Goal: Transaction & Acquisition: Book appointment/travel/reservation

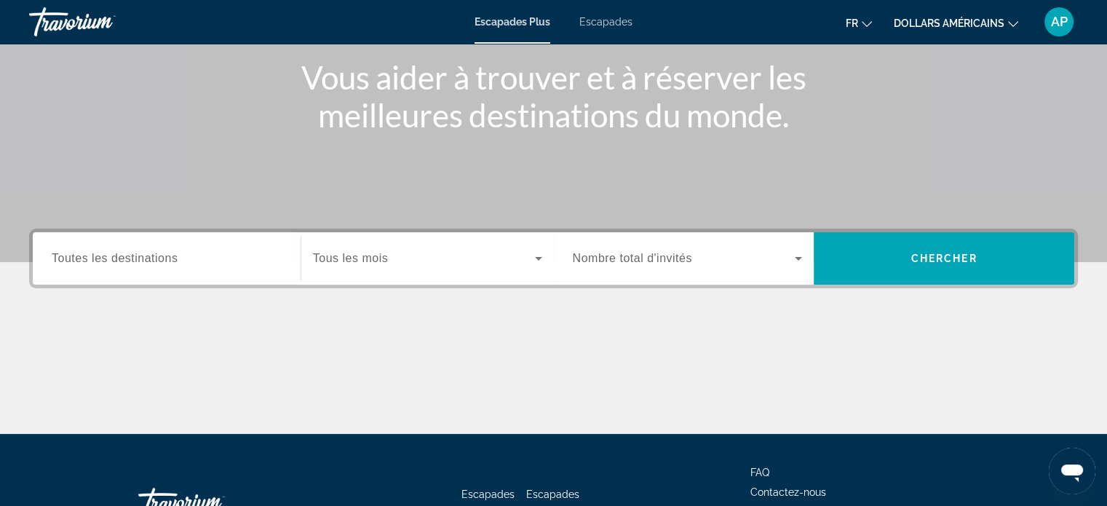
scroll to position [62, 0]
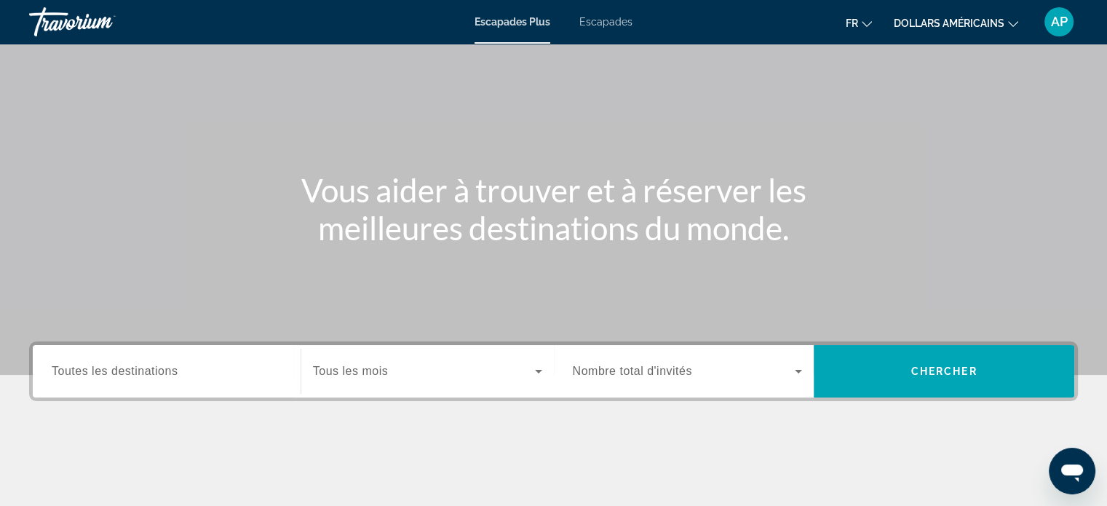
click at [547, 379] on div "Start Month Tous les mois" at bounding box center [427, 371] width 253 height 41
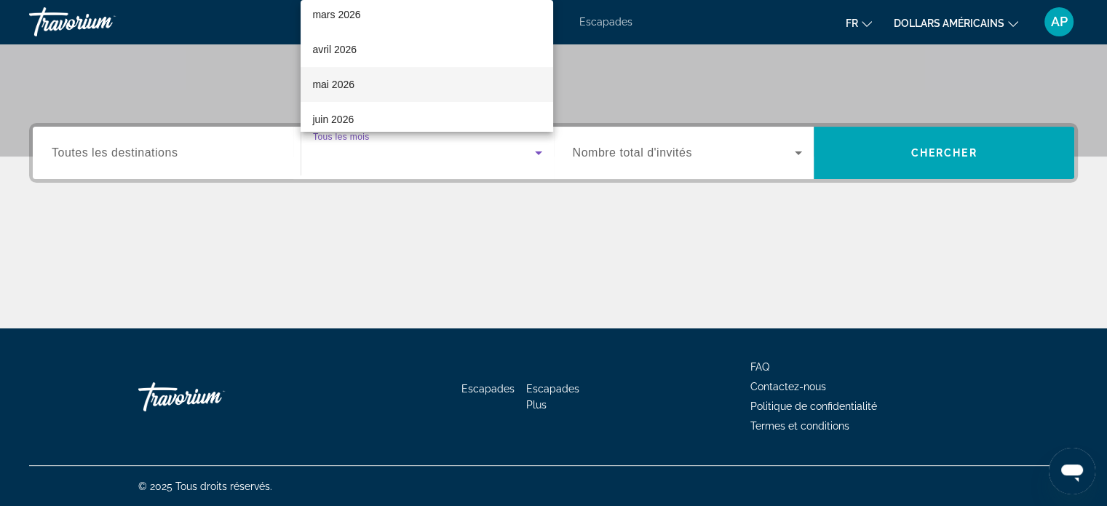
scroll to position [146, 0]
click at [416, 83] on mat-option "mars 2026" at bounding box center [427, 87] width 253 height 35
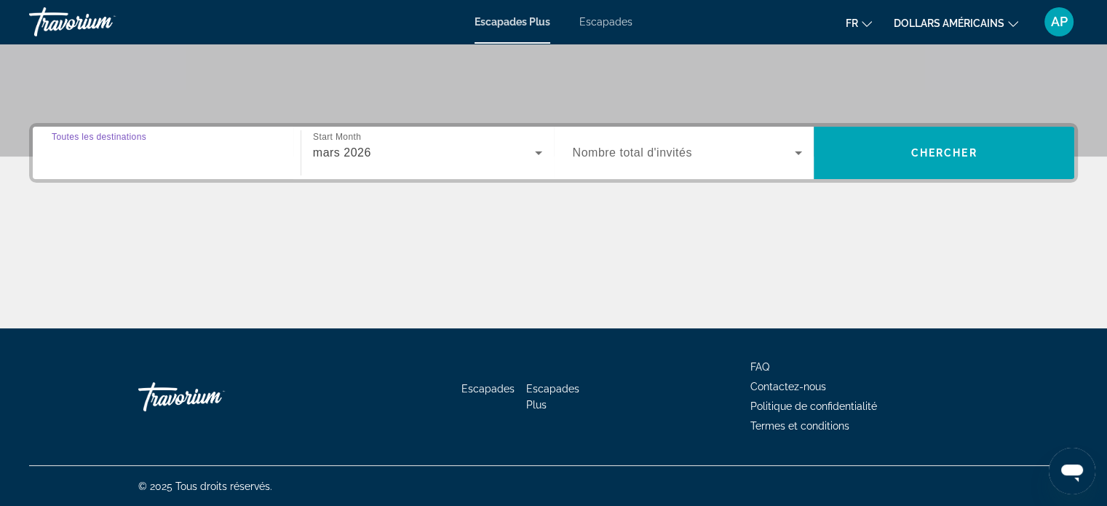
click at [195, 154] on input "Destination Toutes les destinations" at bounding box center [167, 153] width 230 height 17
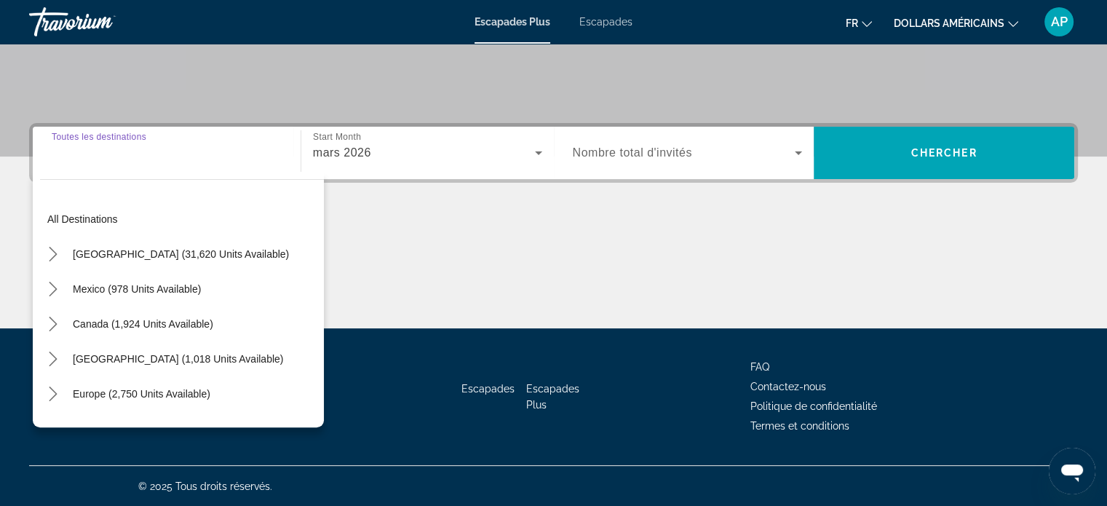
click at [148, 161] on div "Widget de recherche" at bounding box center [167, 152] width 230 height 41
click at [154, 165] on div "Widget de recherche" at bounding box center [167, 152] width 230 height 41
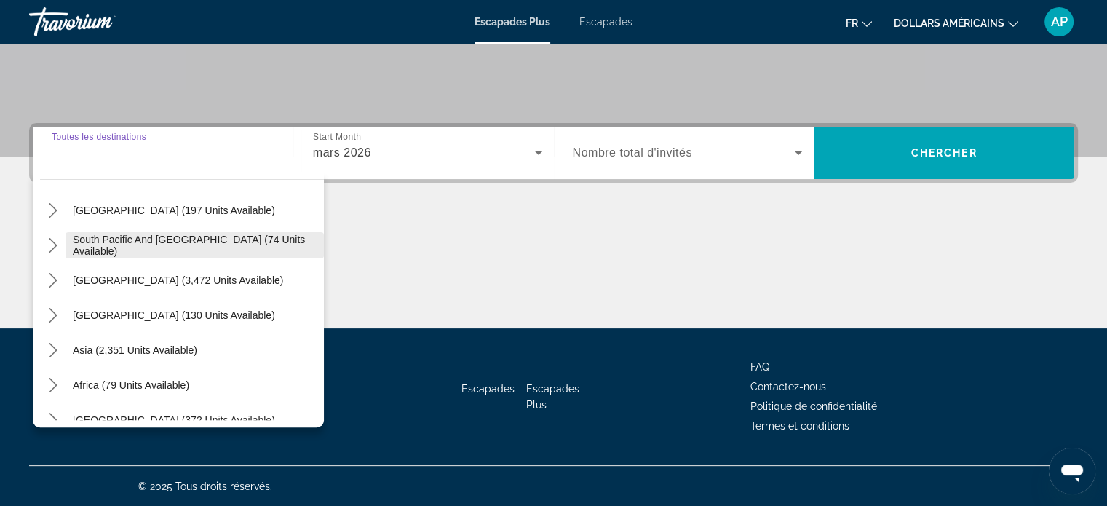
scroll to position [236, 0]
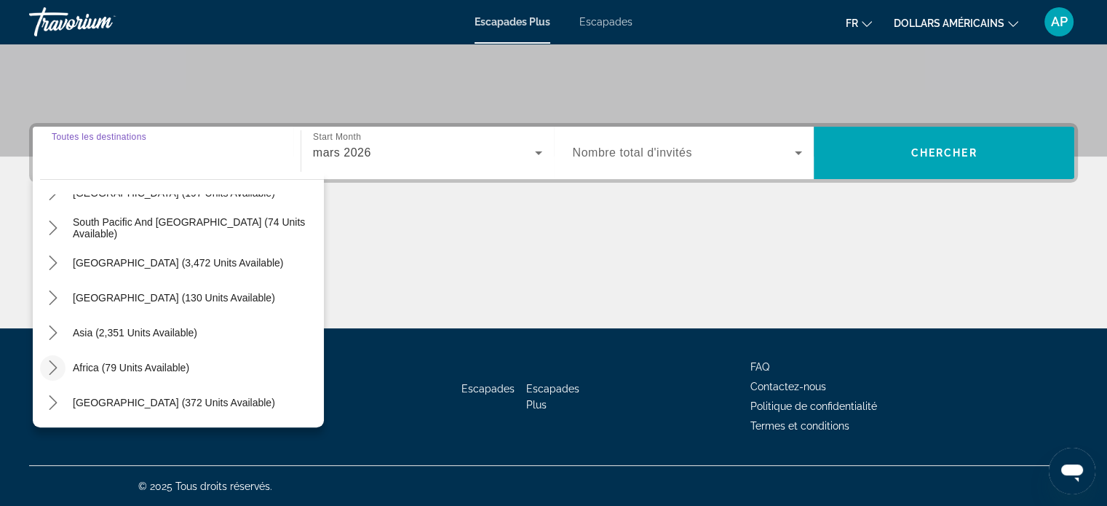
click at [52, 367] on icon "Toggle Africa (79 units available) submenu" at bounding box center [53, 367] width 15 height 15
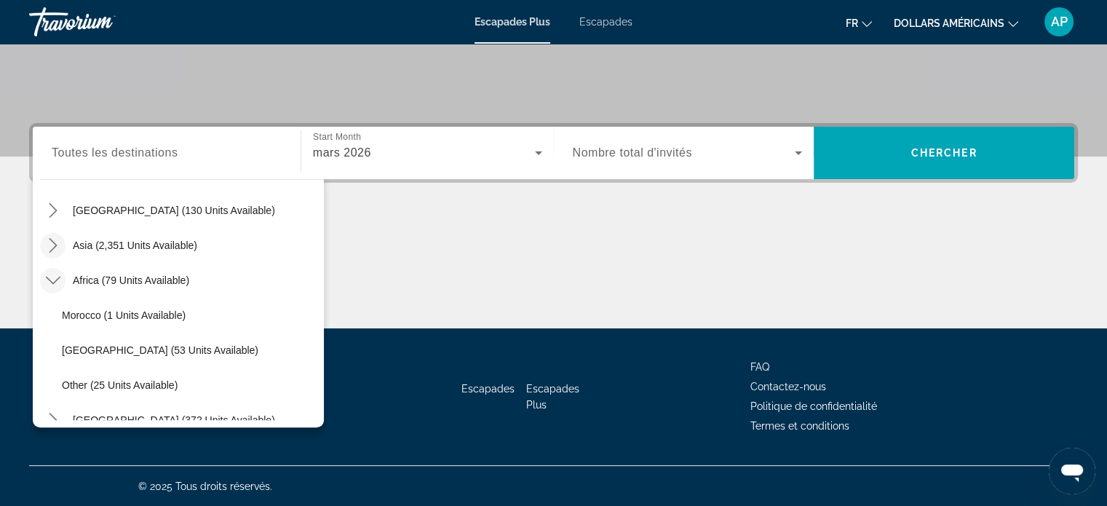
scroll to position [341, 0]
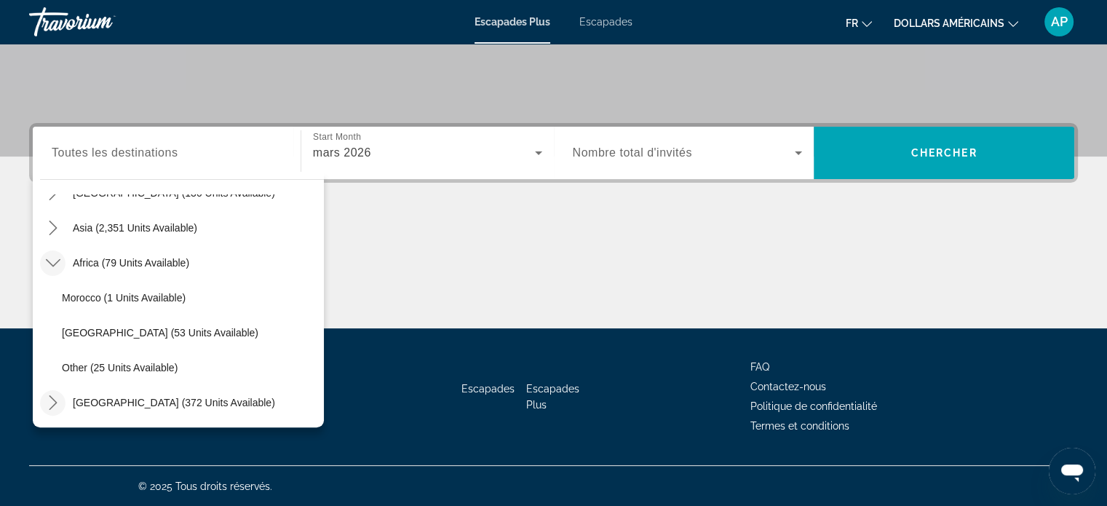
click at [52, 397] on icon "Toggle Middle East (372 units available) submenu" at bounding box center [53, 402] width 8 height 15
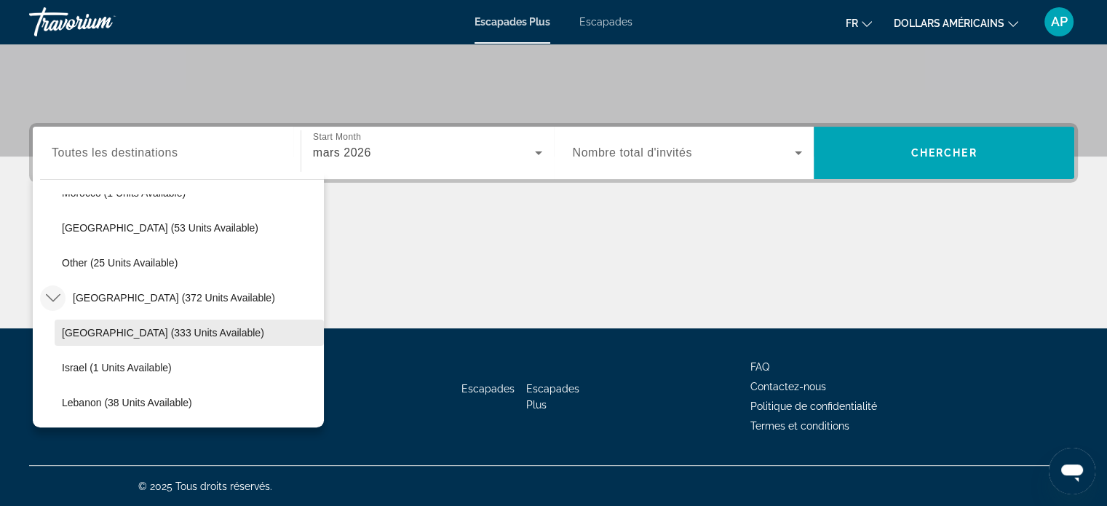
click at [99, 327] on span "[GEOGRAPHIC_DATA] (333 units available)" at bounding box center [163, 333] width 202 height 12
type input "**********"
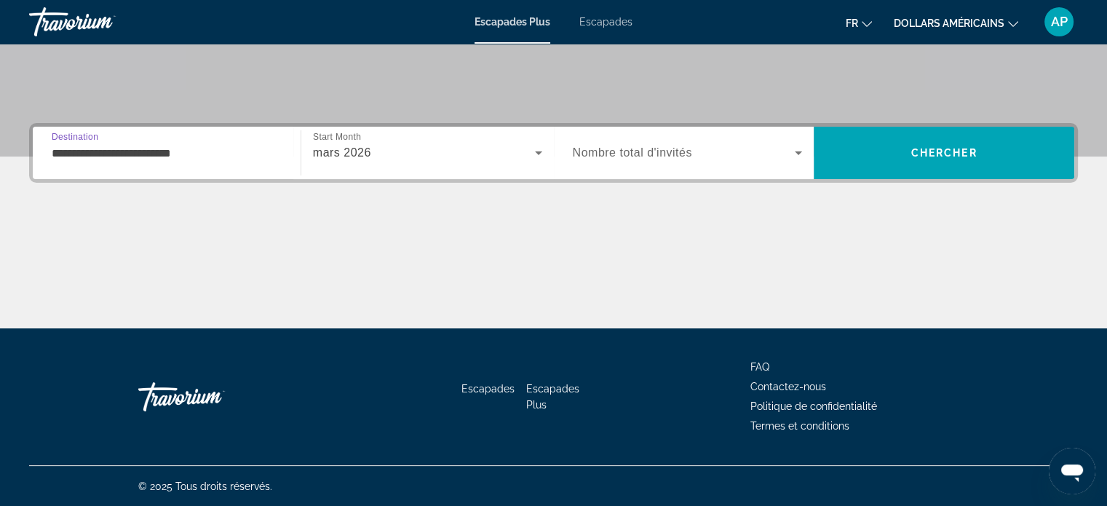
click at [790, 159] on icon "Widget de recherche" at bounding box center [798, 152] width 17 height 17
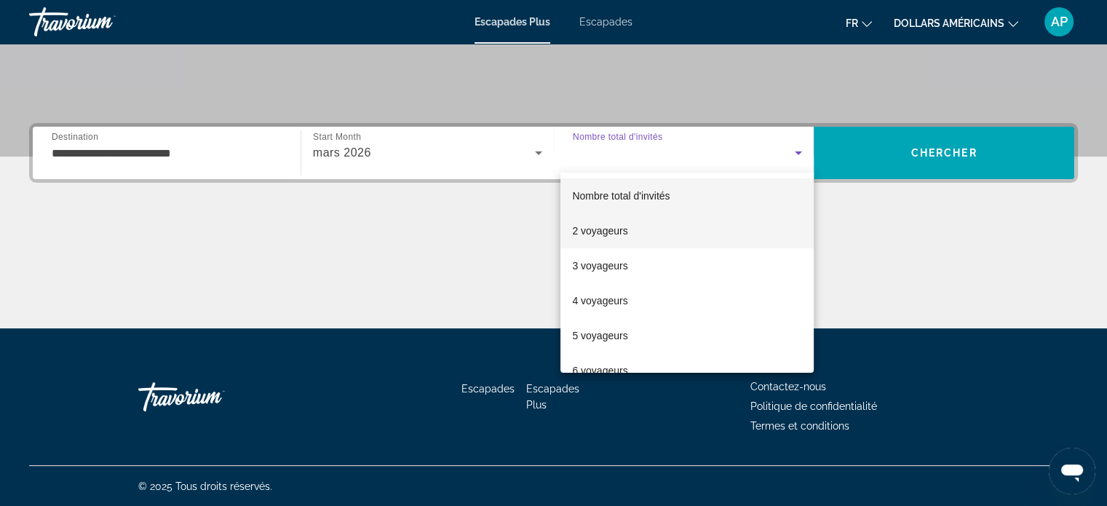
click at [641, 239] on mat-option "2 voyageurs" at bounding box center [686, 230] width 253 height 35
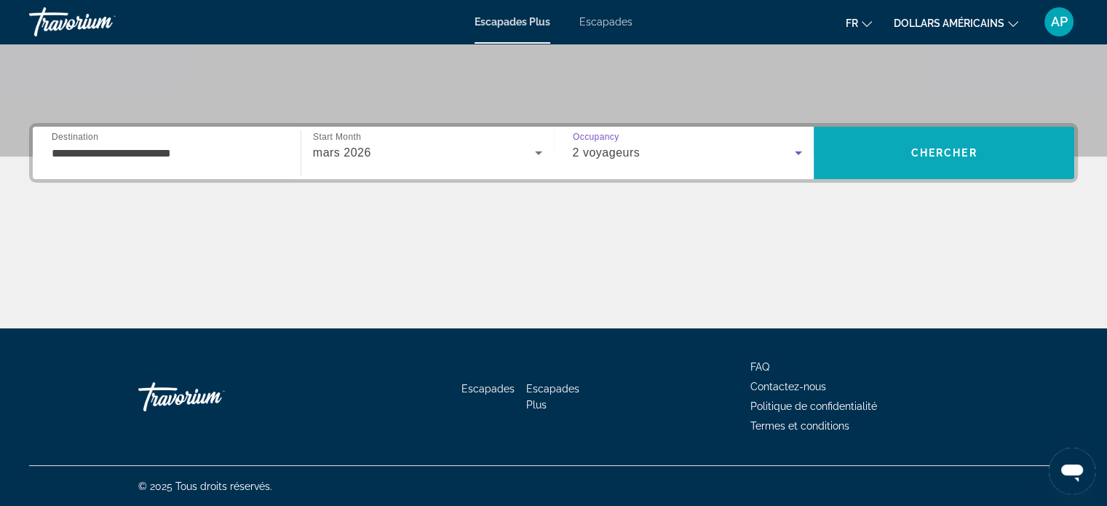
click at [1001, 142] on span "Recherche" at bounding box center [944, 152] width 261 height 35
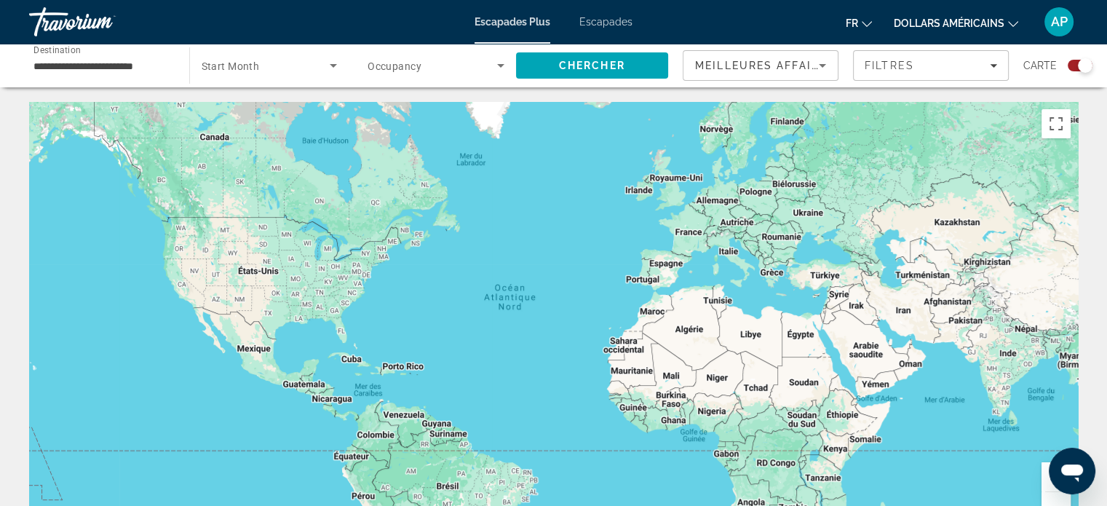
click at [338, 62] on icon "Search widget" at bounding box center [333, 65] width 17 height 17
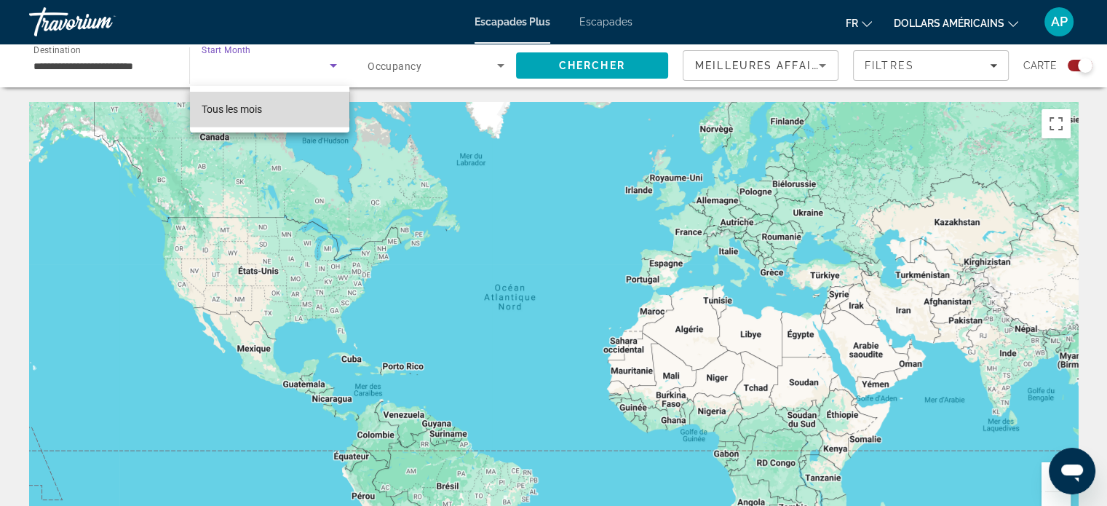
click at [272, 119] on mat-option "Tous les mois" at bounding box center [269, 109] width 159 height 35
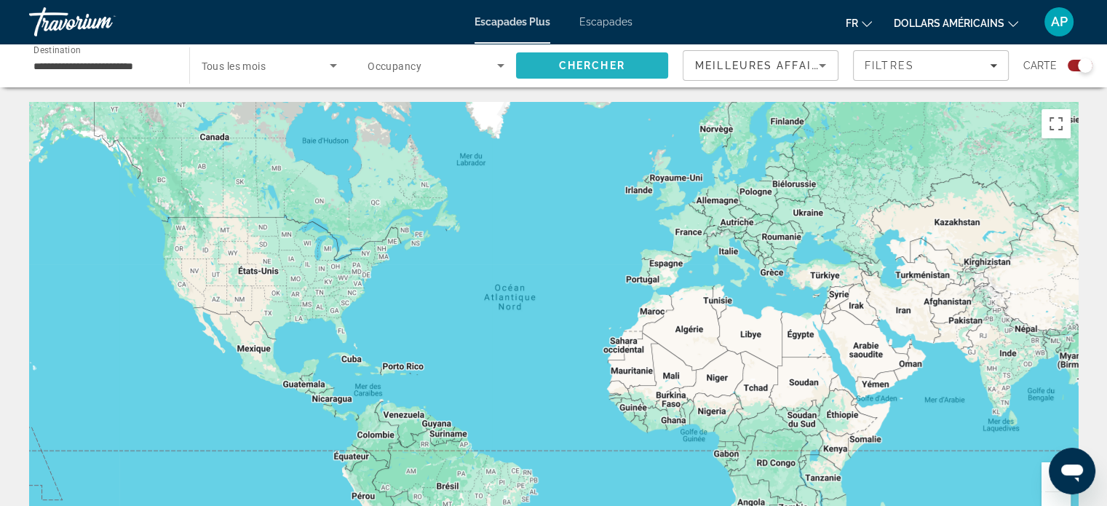
click at [629, 71] on span "Search" at bounding box center [592, 65] width 153 height 35
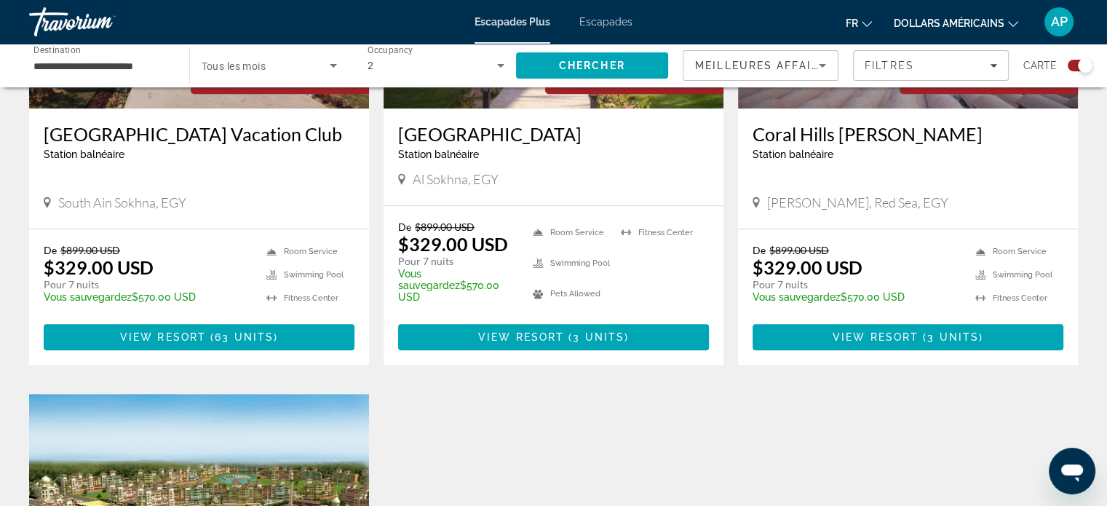
scroll to position [1019, 0]
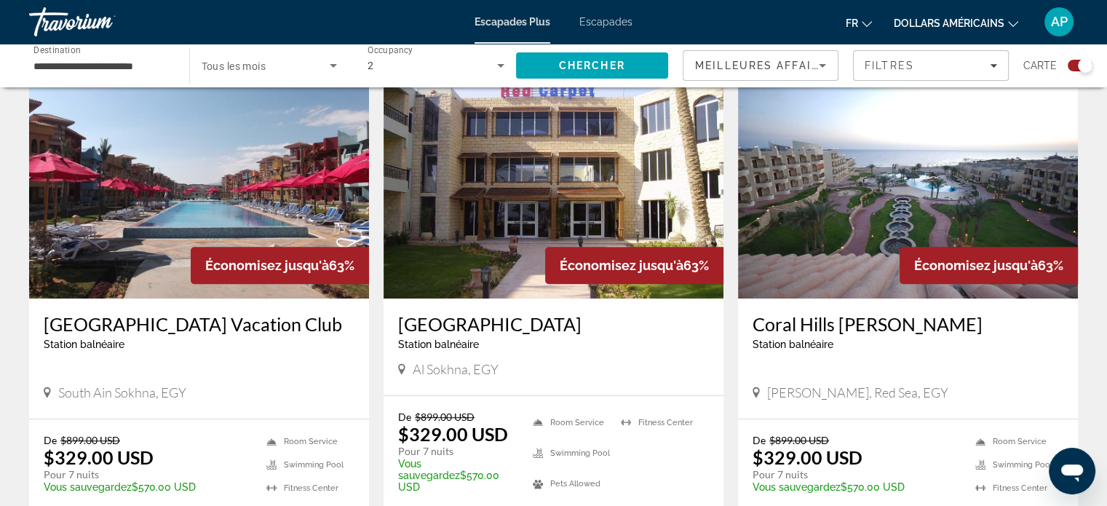
click at [609, 14] on div "Escapades Plus Escapades fr English Español Français Italiano Português русский…" at bounding box center [553, 22] width 1107 height 38
click at [608, 20] on font "Escapades" at bounding box center [605, 22] width 53 height 12
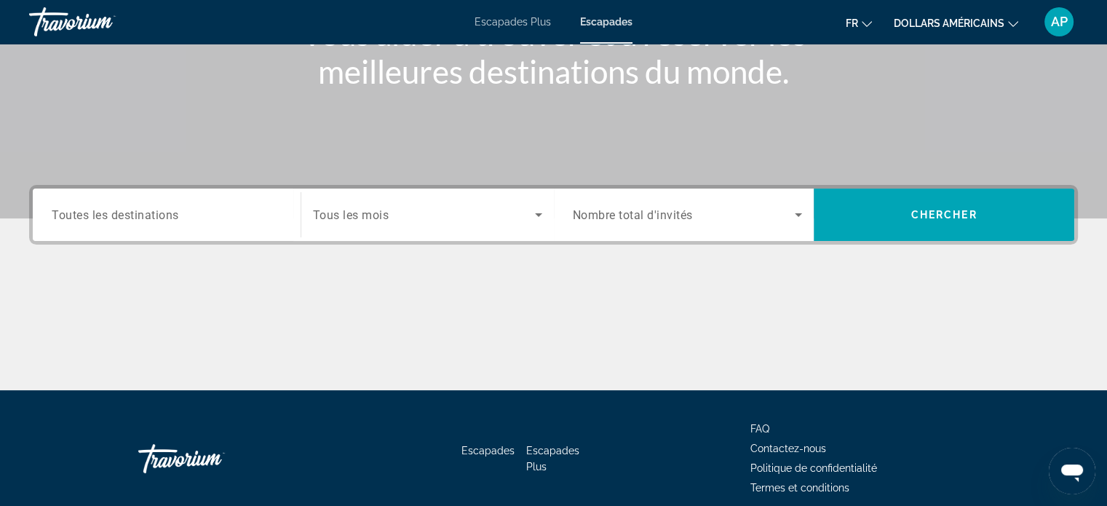
click at [97, 229] on div "Search widget" at bounding box center [167, 214] width 230 height 41
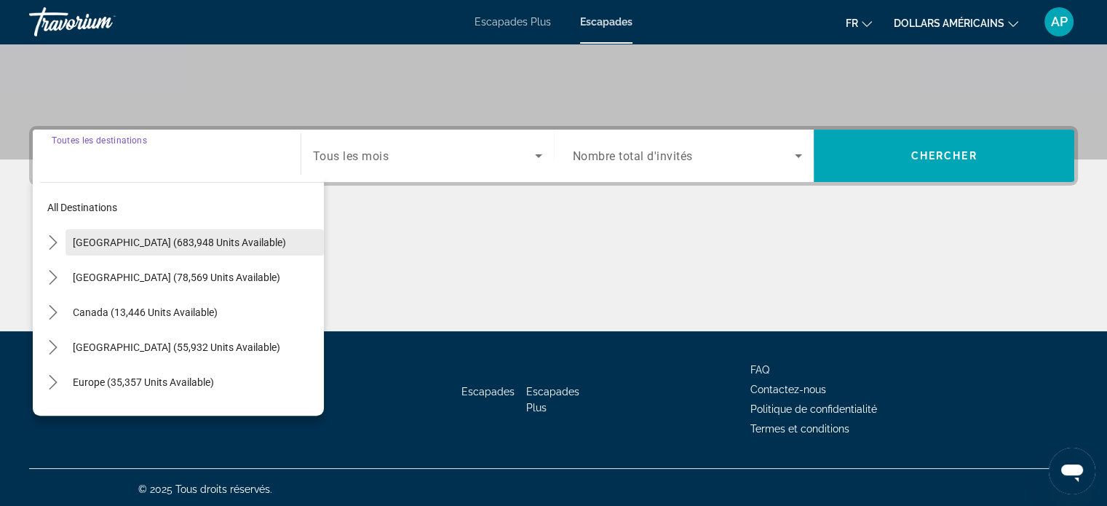
scroll to position [280, 0]
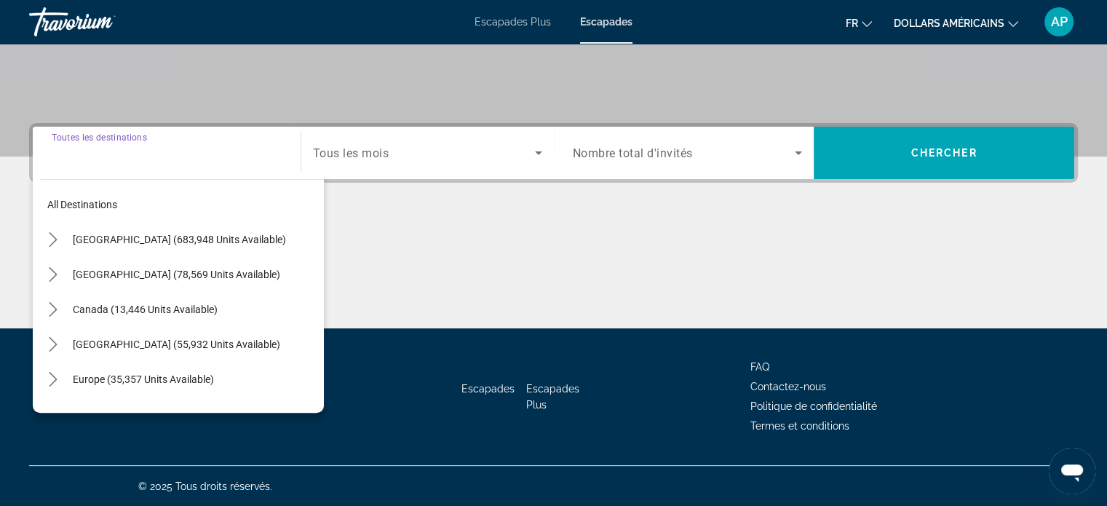
click at [122, 162] on div "Search widget" at bounding box center [167, 152] width 230 height 41
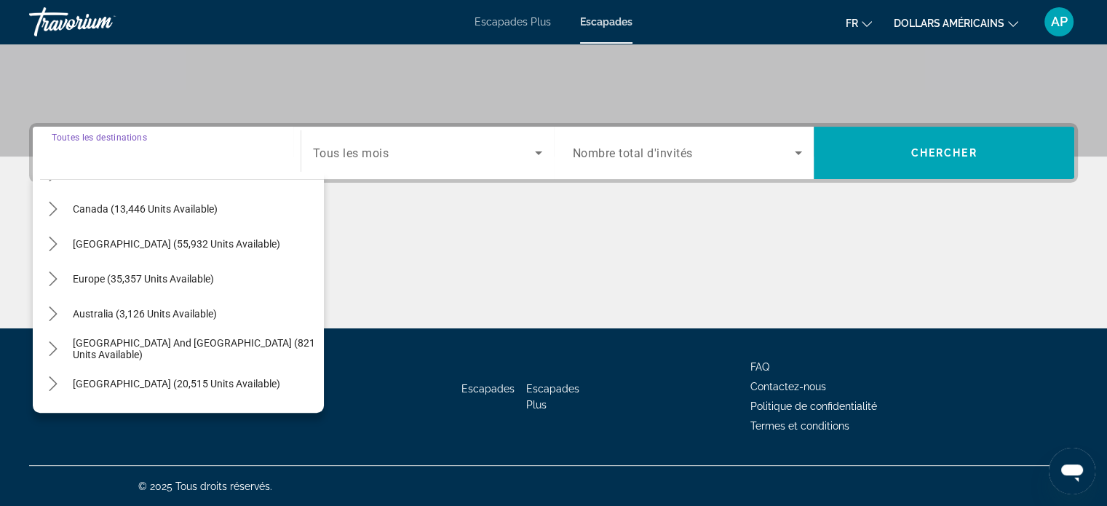
scroll to position [236, 0]
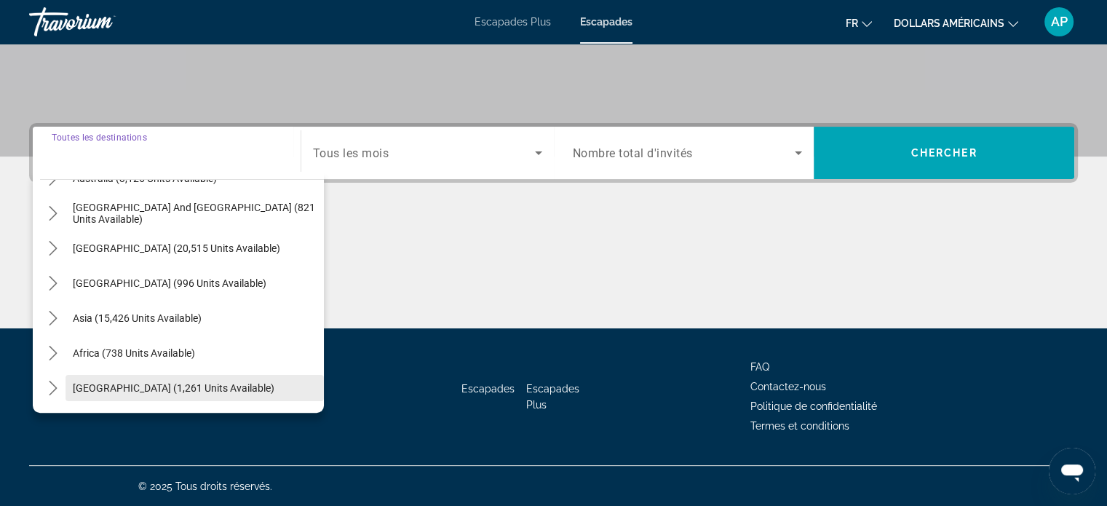
click at [110, 389] on span "[GEOGRAPHIC_DATA] (1,261 units available)" at bounding box center [174, 388] width 202 height 12
type input "**********"
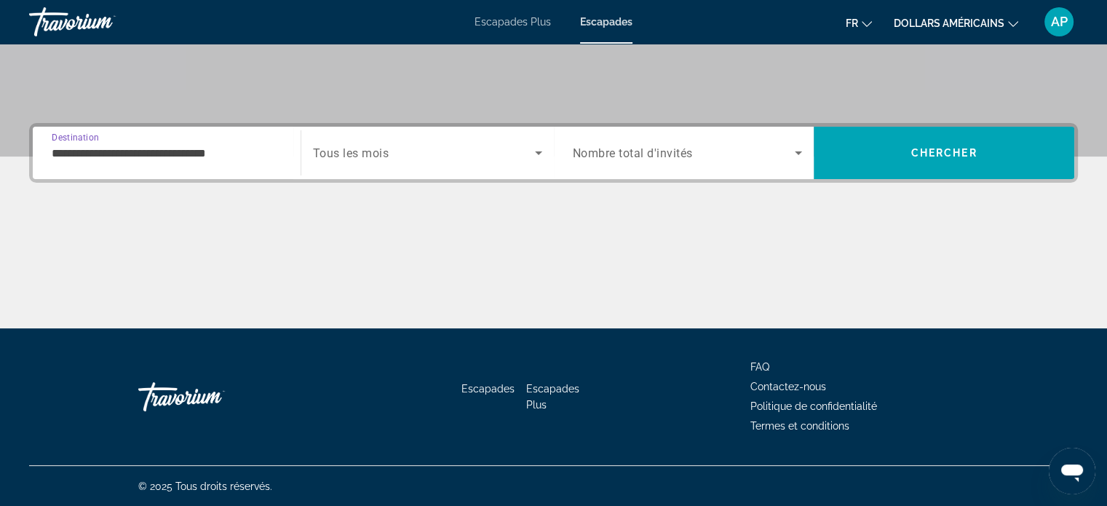
click at [784, 155] on span "Search widget" at bounding box center [684, 152] width 223 height 17
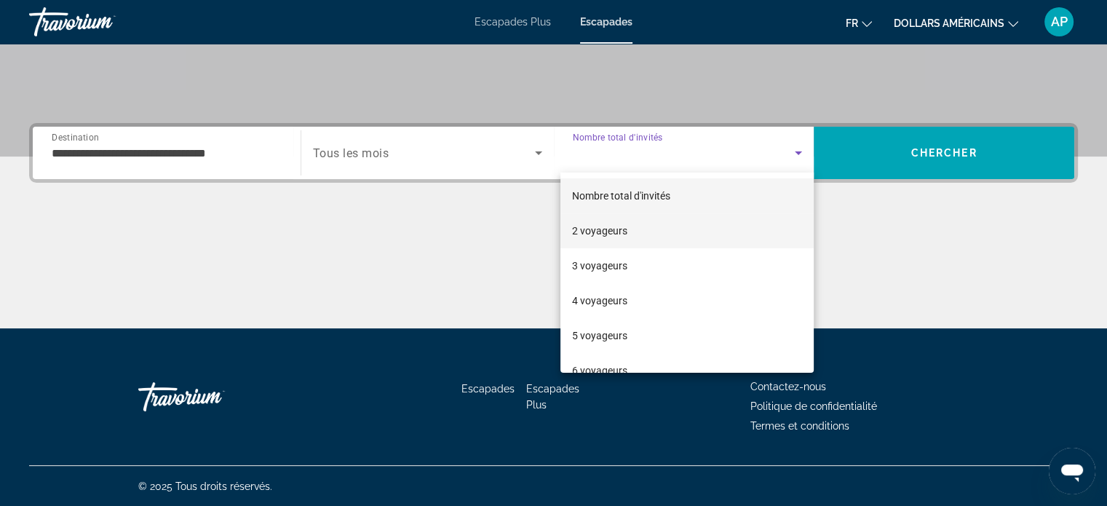
click at [667, 232] on mat-option "2 voyageurs" at bounding box center [686, 230] width 253 height 35
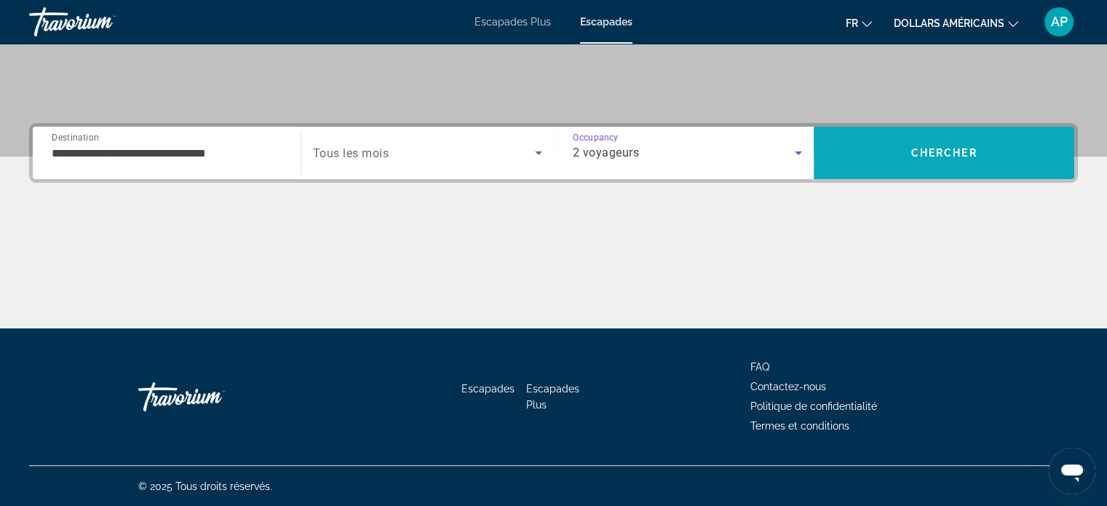
click at [885, 141] on span "Search" at bounding box center [944, 152] width 261 height 35
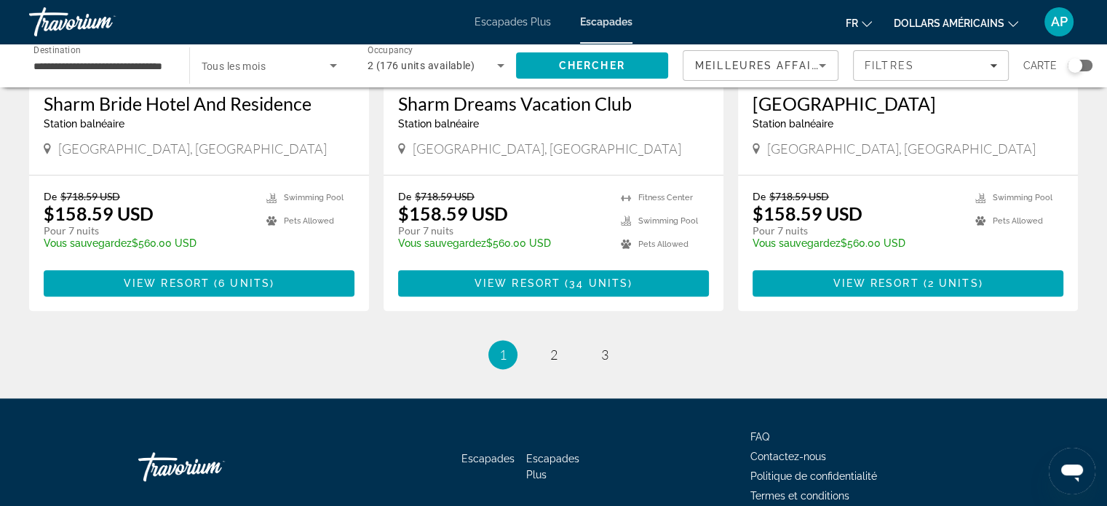
scroll to position [1848, 0]
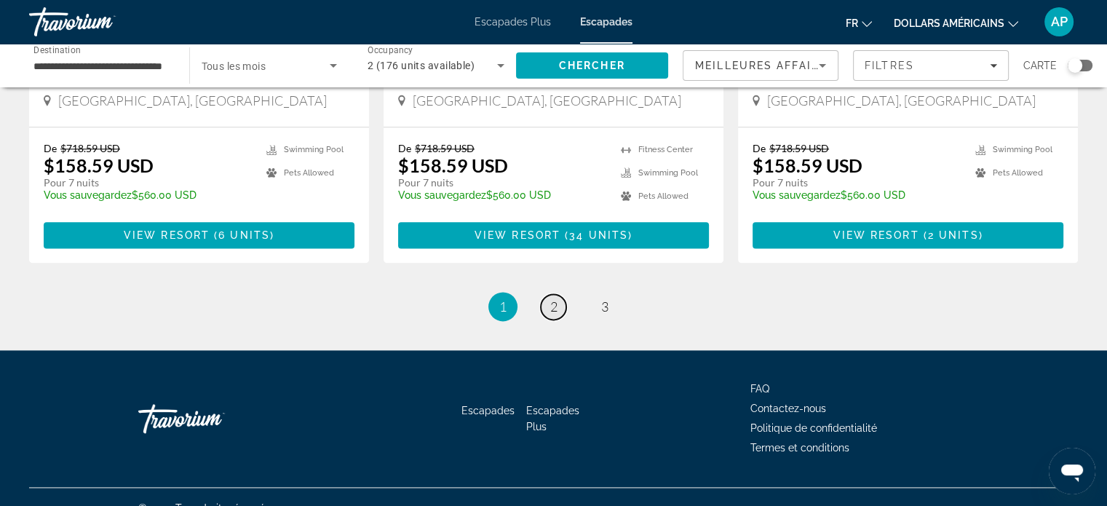
click at [547, 294] on link "page 2" at bounding box center [553, 306] width 25 height 25
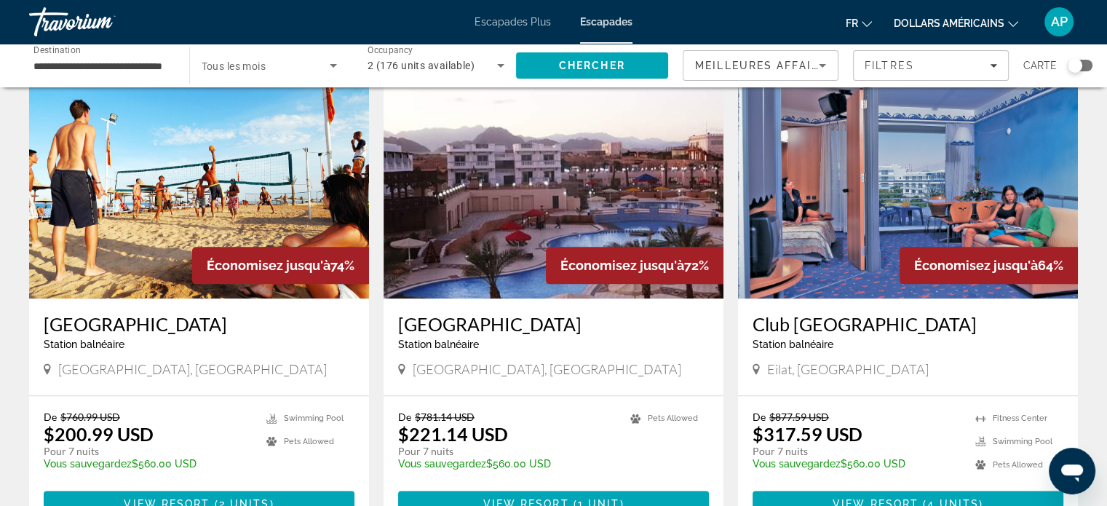
scroll to position [1819, 0]
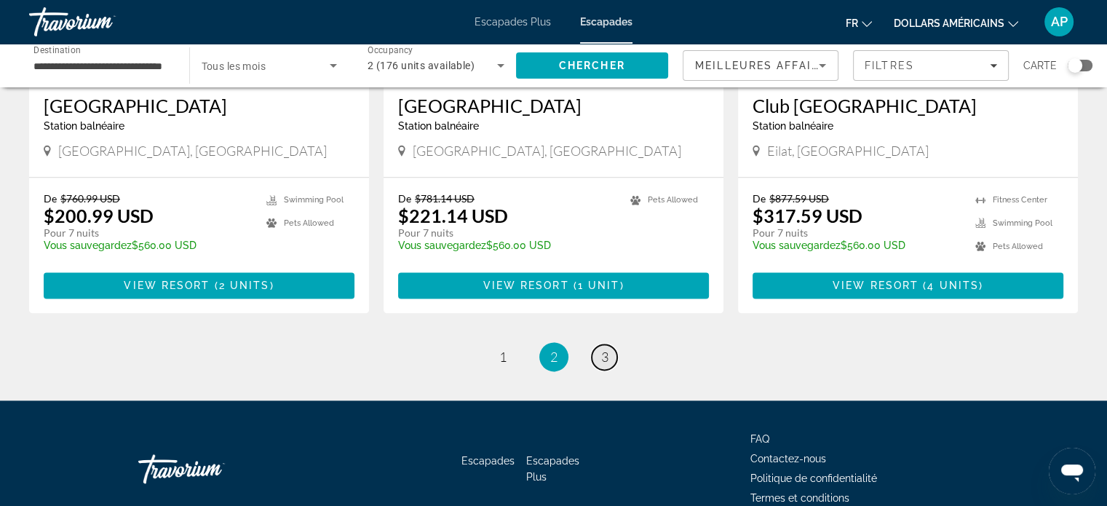
click at [601, 349] on span "3" at bounding box center [604, 357] width 7 height 16
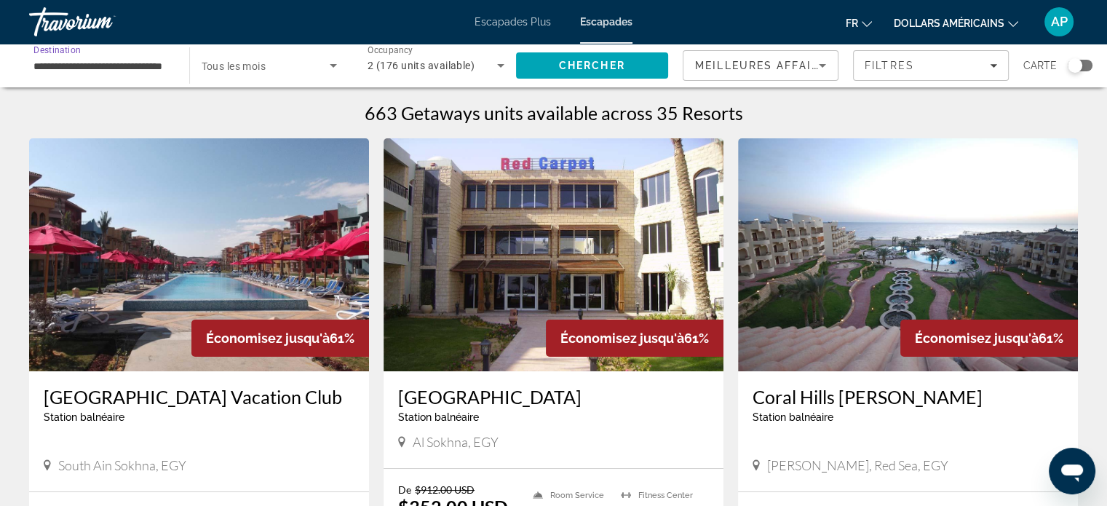
click at [130, 63] on input "**********" at bounding box center [101, 65] width 137 height 17
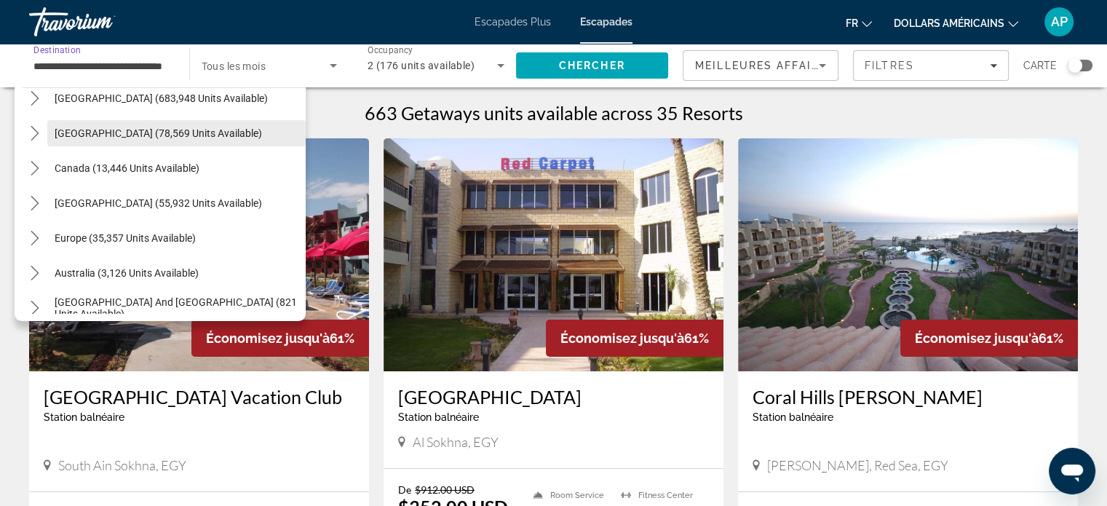
scroll to position [73, 0]
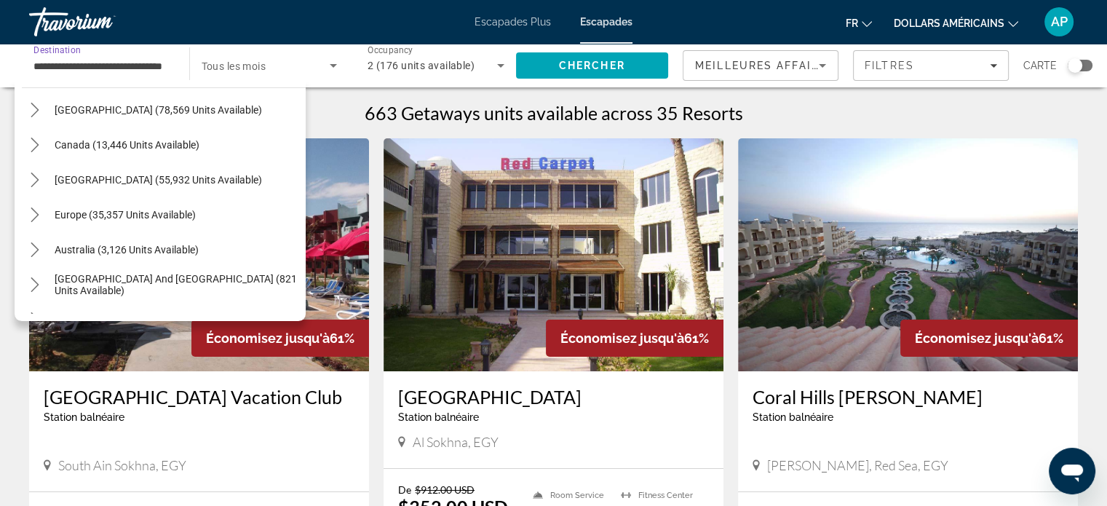
click at [104, 218] on span "Europe (35,357 units available)" at bounding box center [125, 215] width 141 height 12
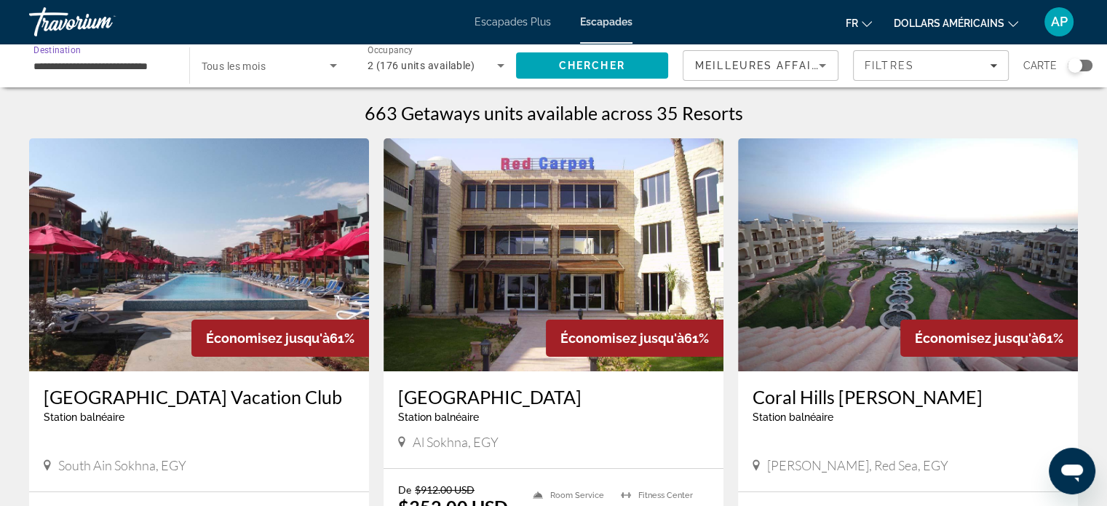
click at [496, 60] on icon "Search widget" at bounding box center [500, 65] width 17 height 17
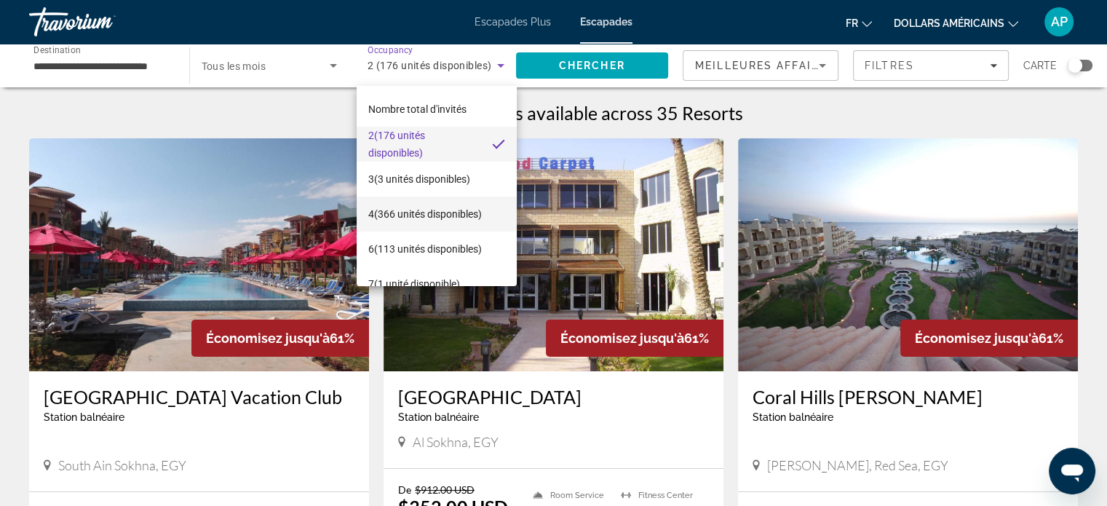
click at [425, 210] on font "(366 unités disponibles)" at bounding box center [428, 214] width 108 height 12
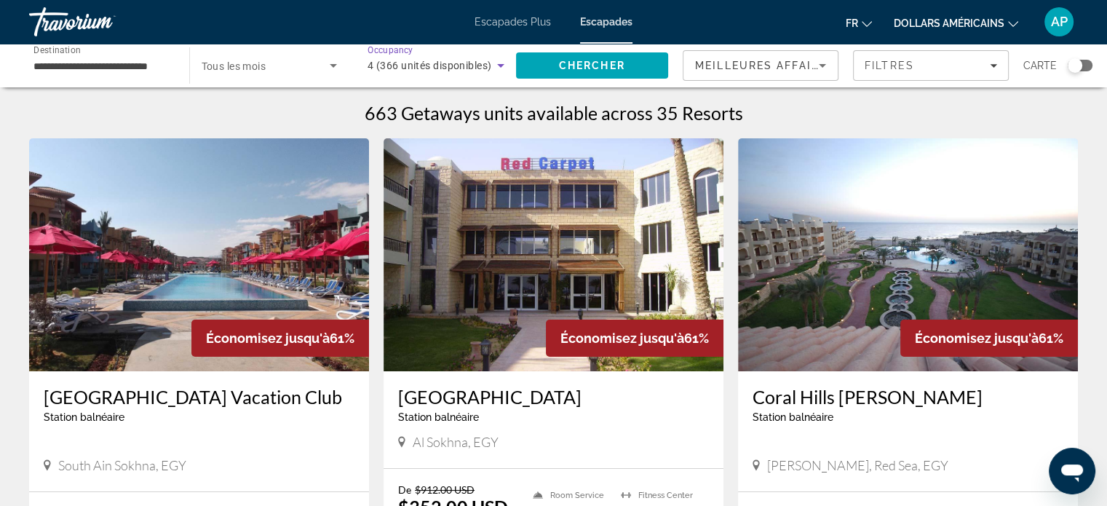
click at [504, 66] on icon "Search widget" at bounding box center [500, 65] width 17 height 17
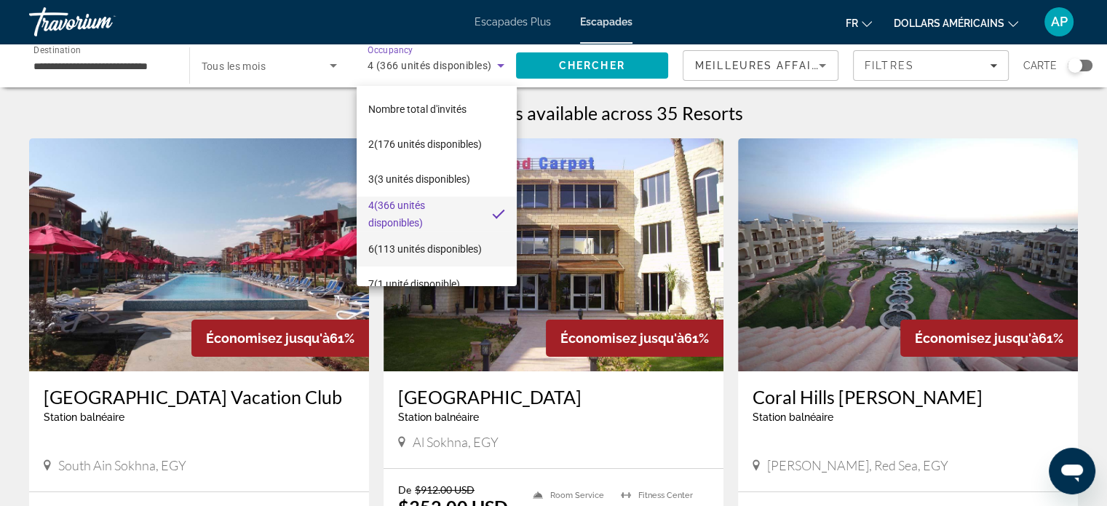
click at [421, 251] on font "(113 unités disponibles)" at bounding box center [428, 249] width 108 height 12
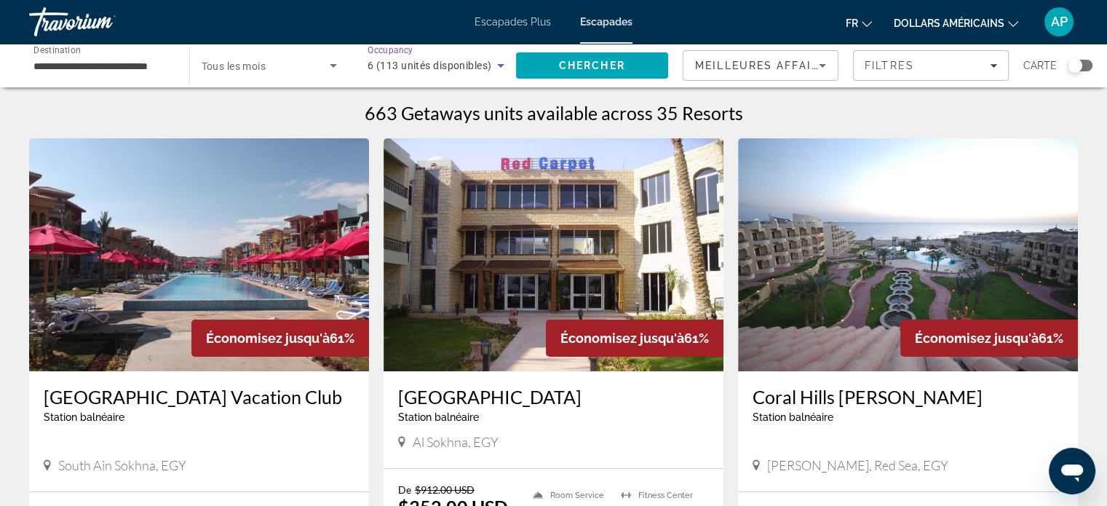
click at [498, 62] on icon "Search widget" at bounding box center [500, 65] width 17 height 17
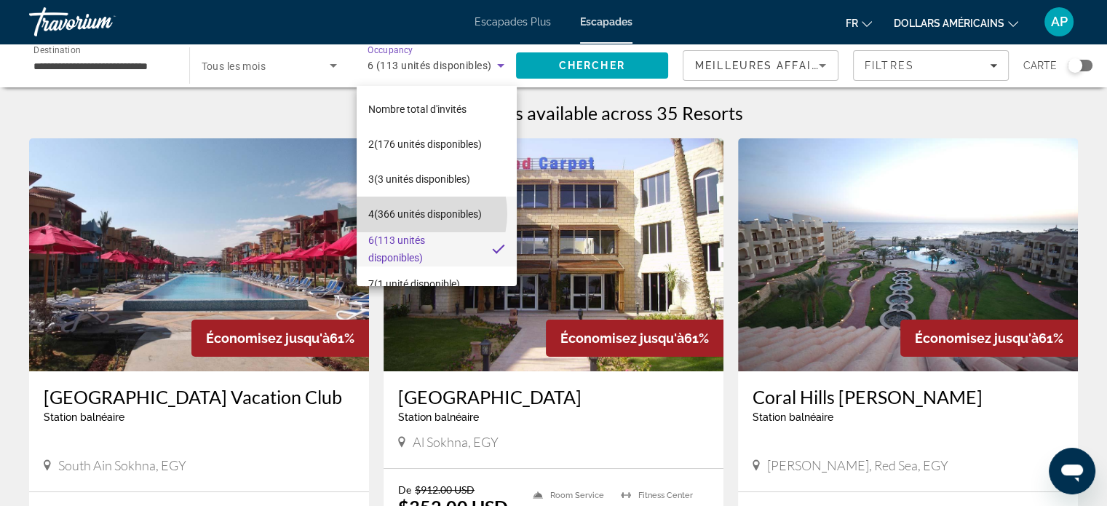
click at [413, 214] on font "(366 unités disponibles)" at bounding box center [428, 214] width 108 height 12
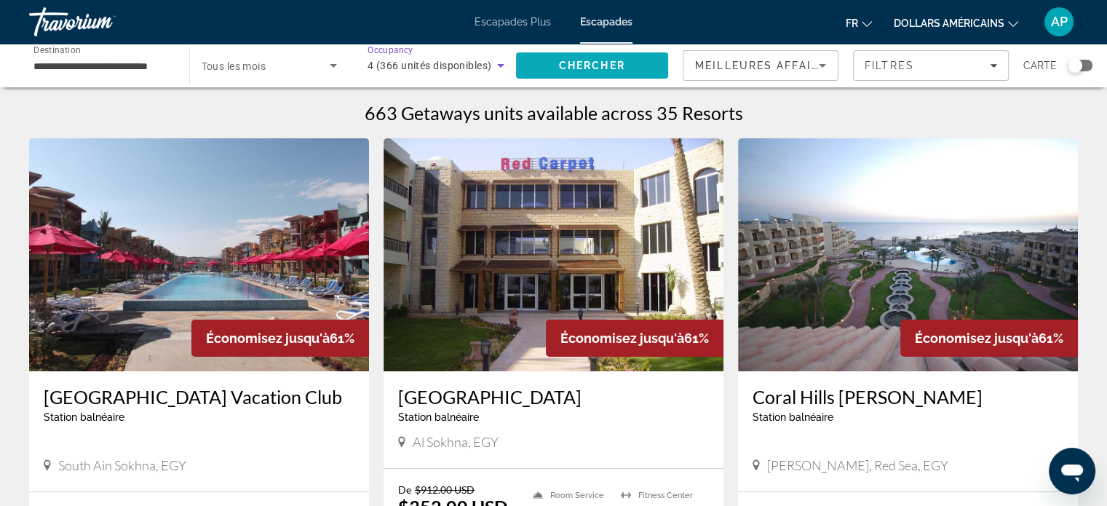
click at [587, 65] on span "Chercher" at bounding box center [592, 66] width 66 height 12
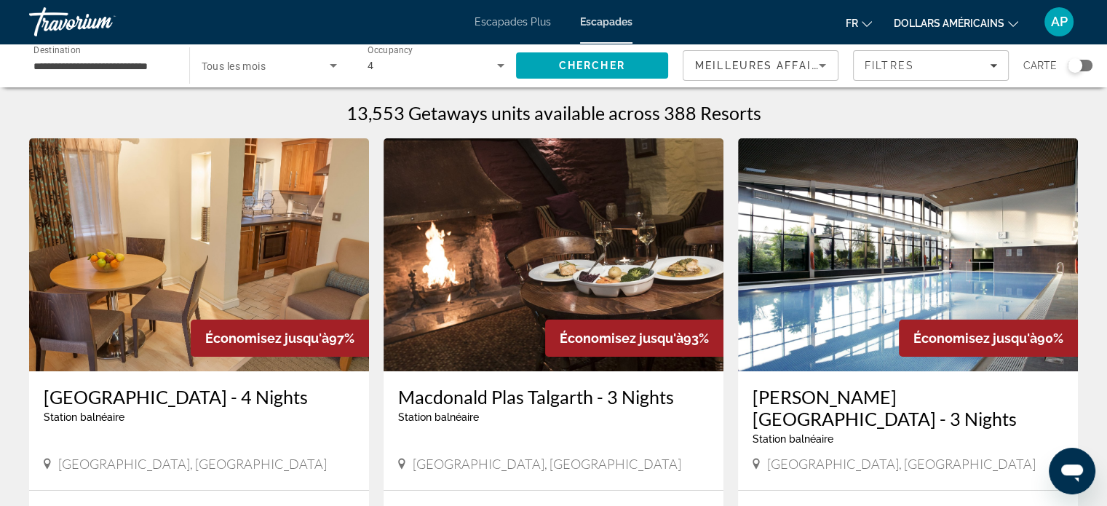
click at [1082, 72] on div "Carte" at bounding box center [1057, 65] width 69 height 31
click at [1069, 67] on div "Search widget" at bounding box center [1075, 65] width 15 height 15
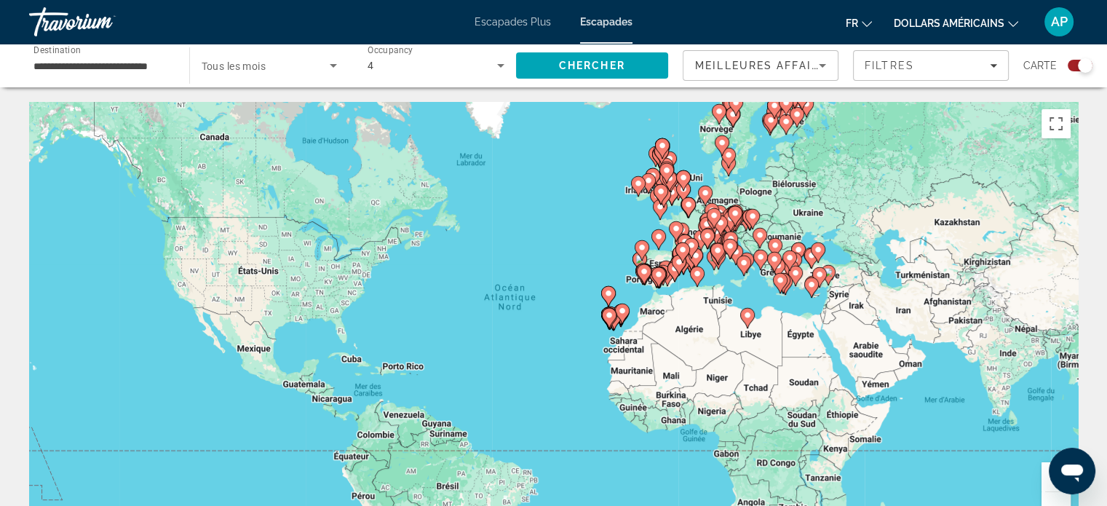
click at [1046, 483] on button "Zoom avant" at bounding box center [1055, 476] width 29 height 29
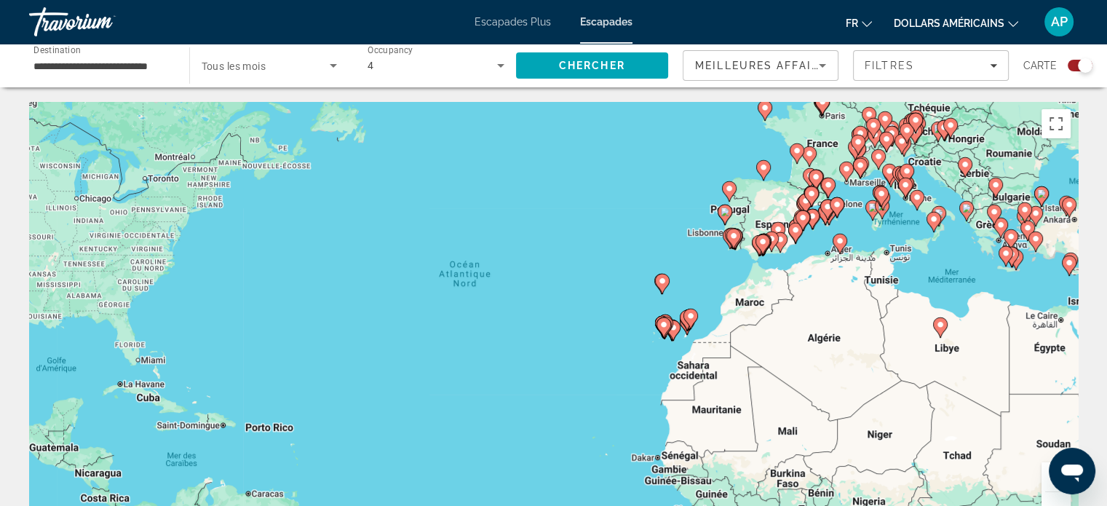
click at [1046, 483] on button "Zoom avant" at bounding box center [1055, 476] width 29 height 29
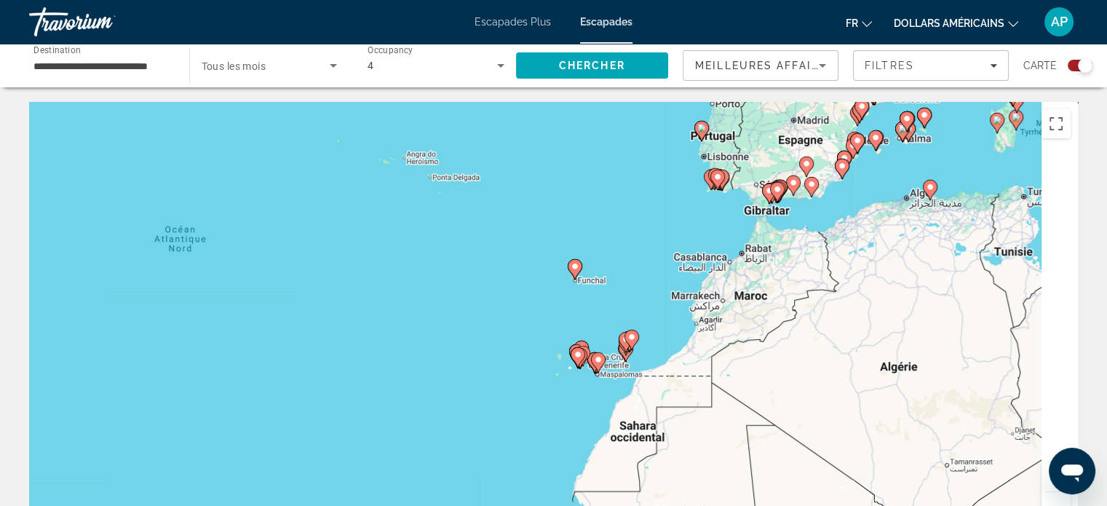
drag, startPoint x: 887, startPoint y: 310, endPoint x: 684, endPoint y: 333, distance: 204.3
click at [691, 319] on div "Pour activer le glissement avec le clavier, appuyez sur Alt+Entrée. Une fois ce…" at bounding box center [553, 320] width 1049 height 437
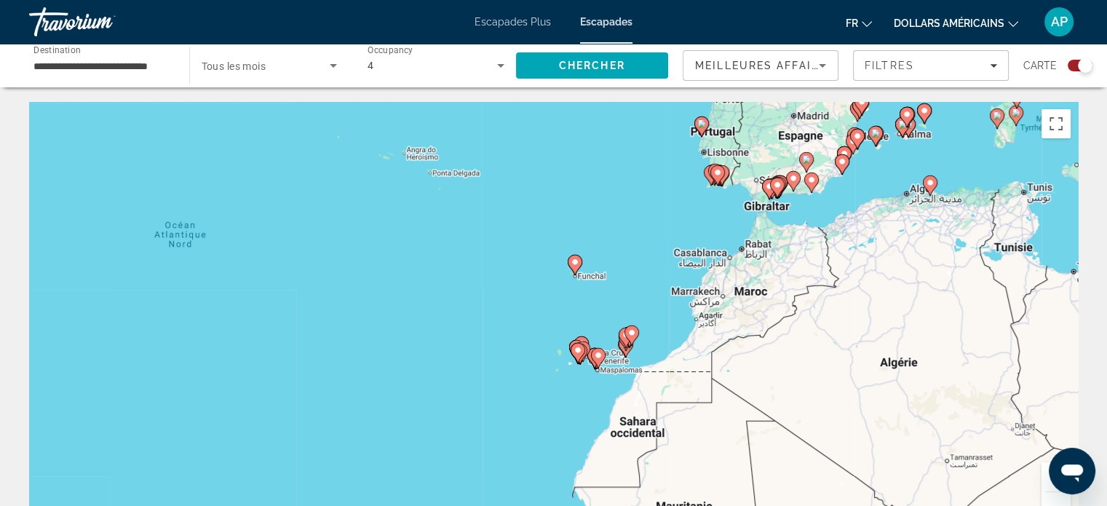
click at [1046, 485] on button "Zoom avant" at bounding box center [1055, 476] width 29 height 29
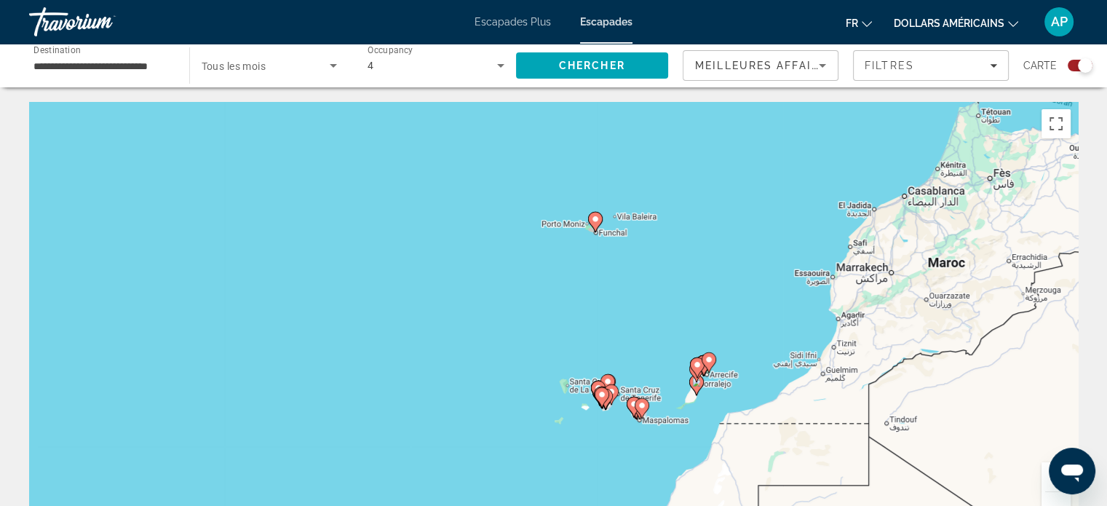
click at [1046, 485] on button "Zoom avant" at bounding box center [1055, 476] width 29 height 29
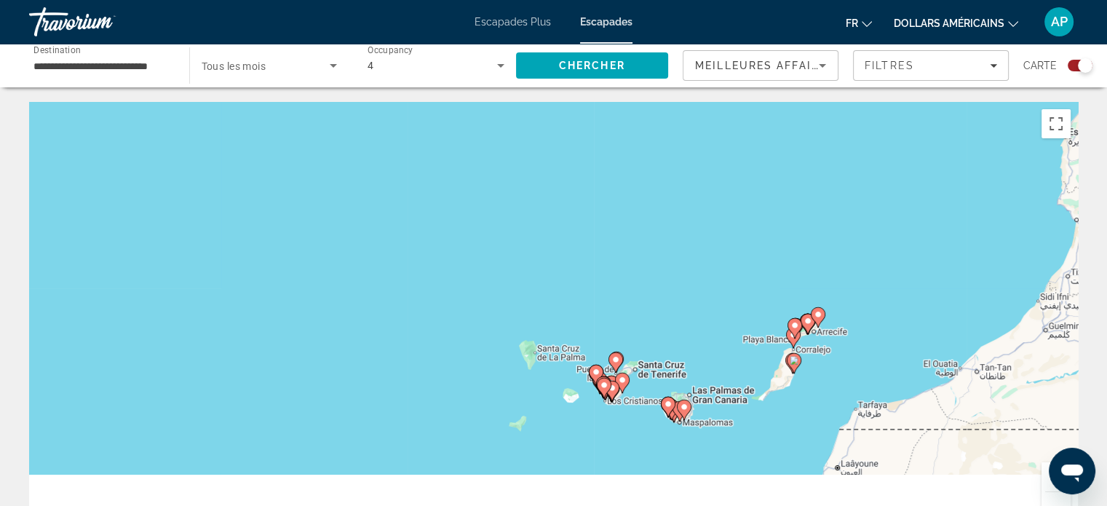
drag, startPoint x: 820, startPoint y: 404, endPoint x: 750, endPoint y: 267, distance: 153.9
click at [750, 267] on div "Pour activer le glissement avec le clavier, appuyez sur Alt+Entrée. Une fois ce…" at bounding box center [553, 320] width 1049 height 437
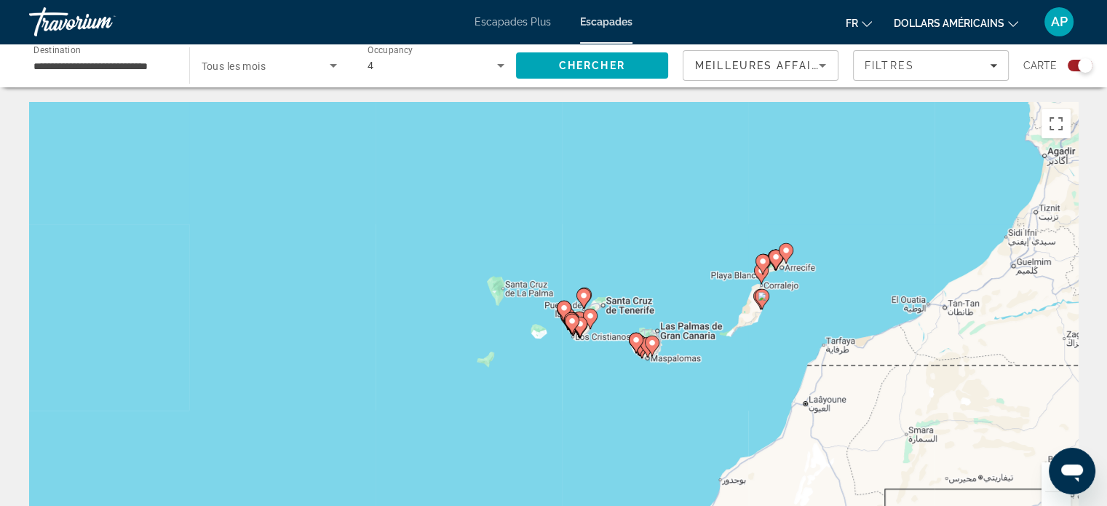
click at [573, 322] on image "Contenu principal" at bounding box center [572, 321] width 9 height 9
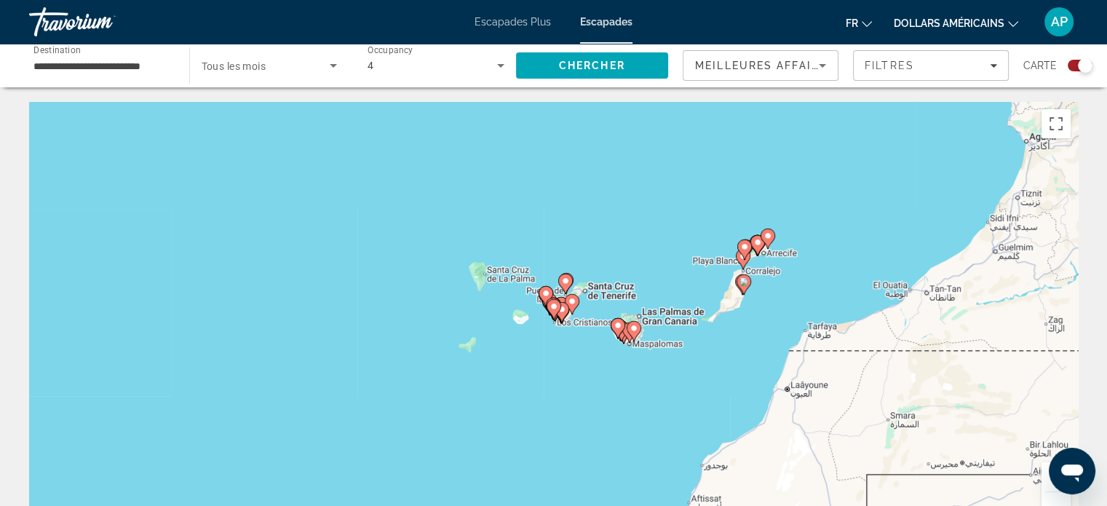
click at [556, 308] on image "Contenu principal" at bounding box center [553, 306] width 9 height 9
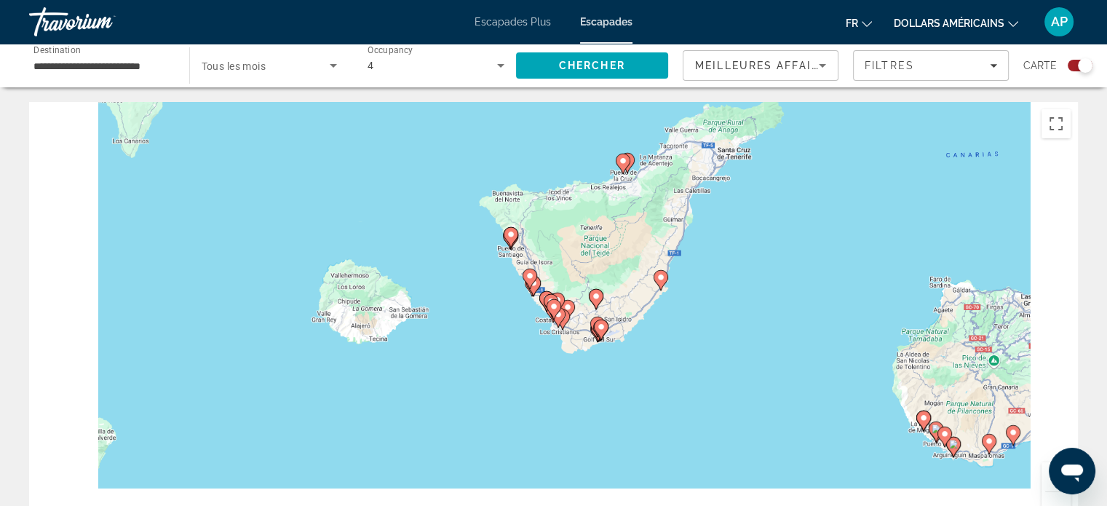
click at [555, 308] on image "Contenu principal" at bounding box center [553, 306] width 9 height 9
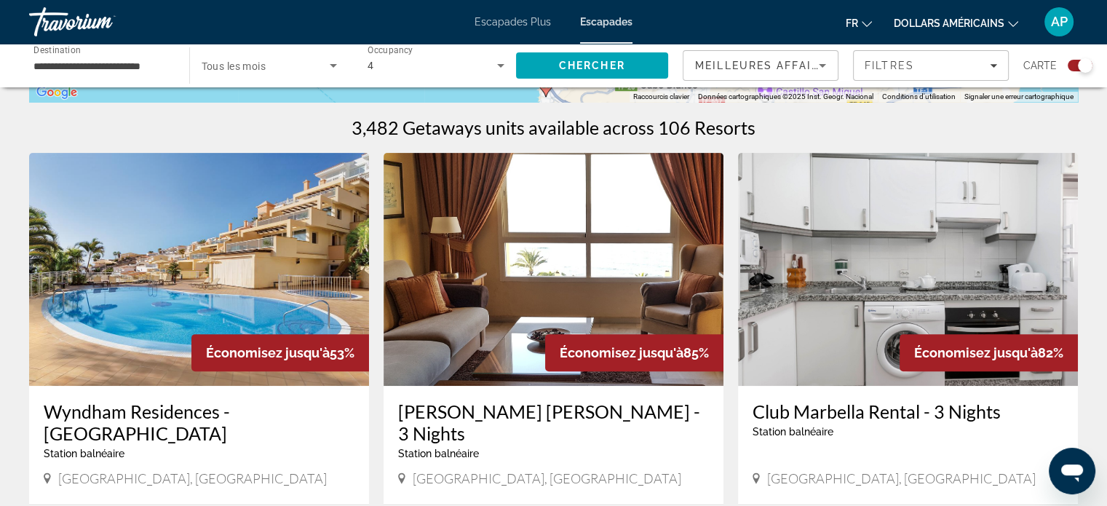
scroll to position [73, 0]
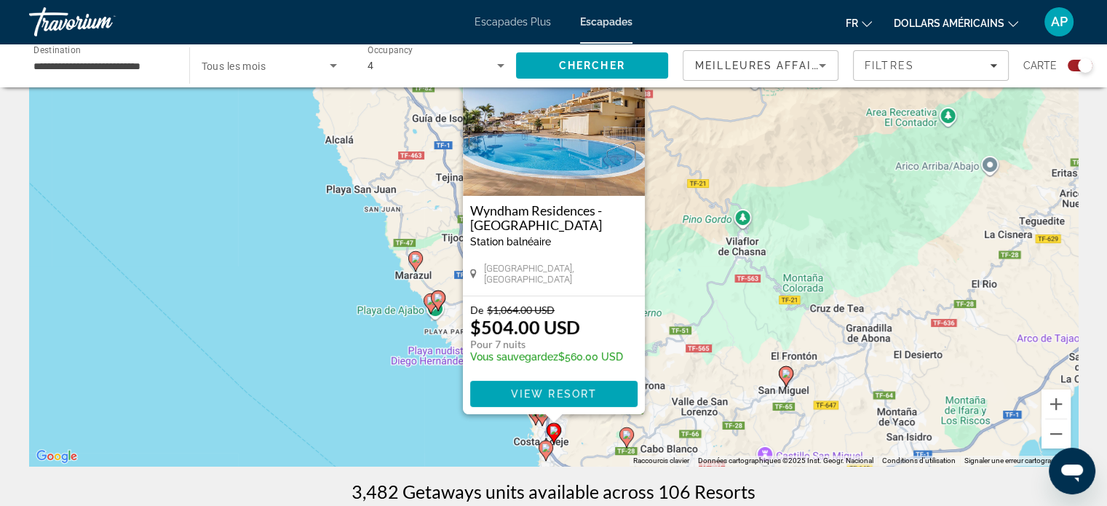
click at [1078, 68] on div "Search widget" at bounding box center [1085, 65] width 15 height 15
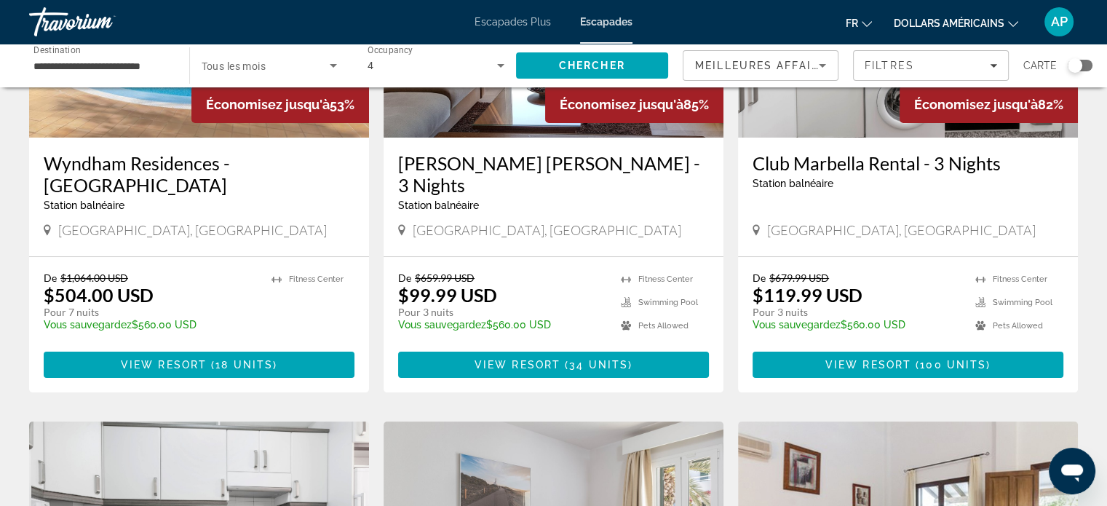
scroll to position [146, 0]
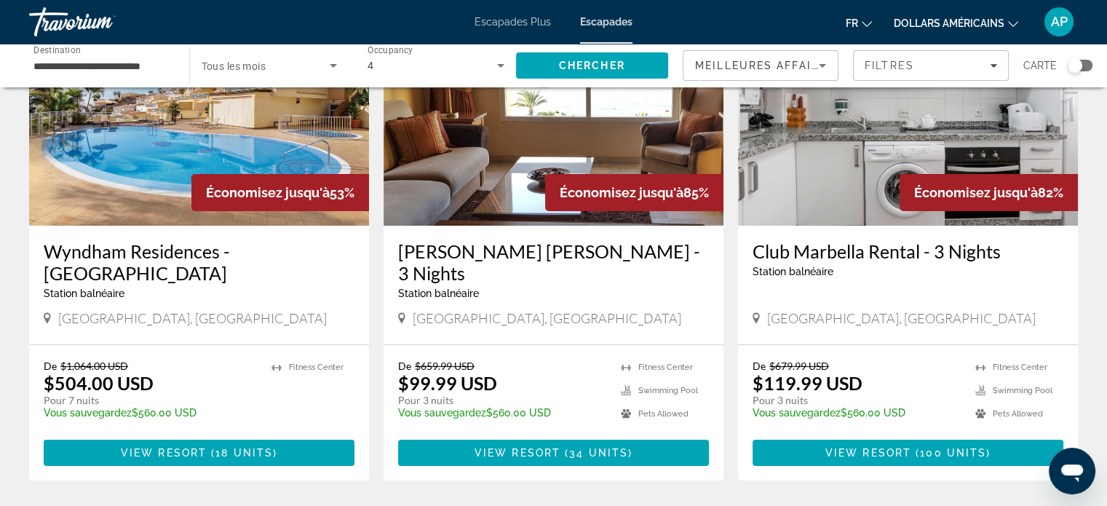
click at [164, 57] on input "**********" at bounding box center [101, 65] width 137 height 17
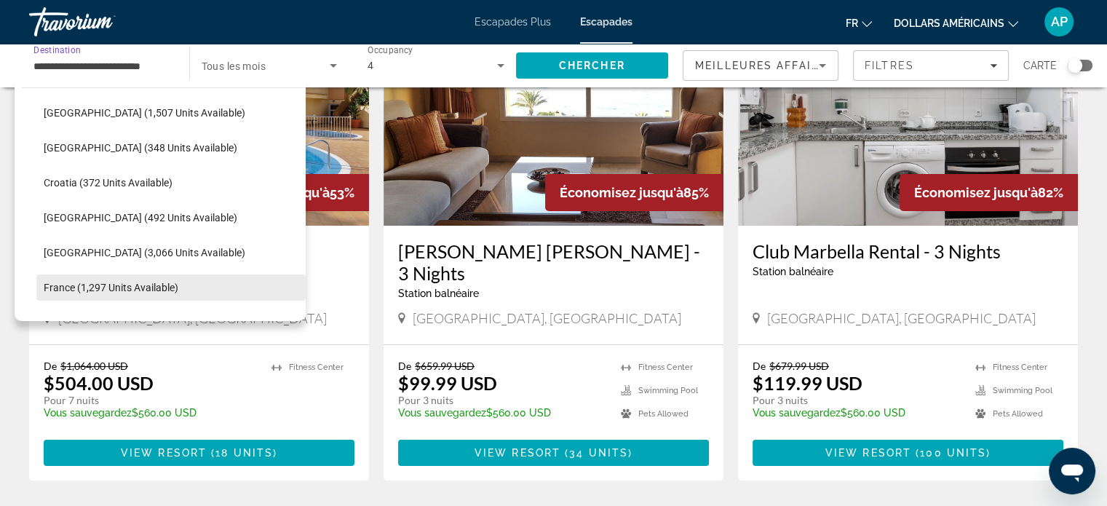
scroll to position [171, 0]
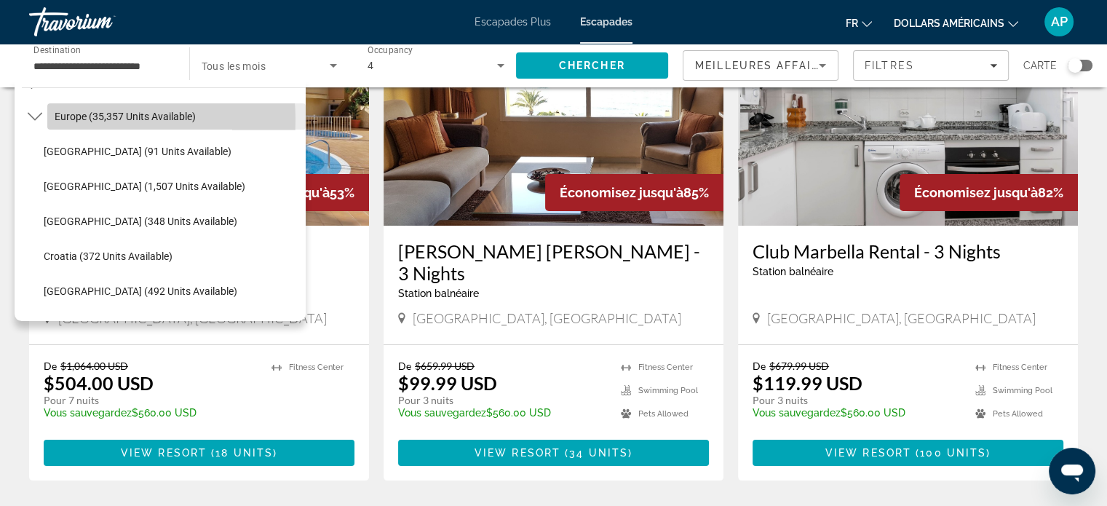
click at [79, 120] on span "Europe (35,357 units available)" at bounding box center [125, 117] width 141 height 12
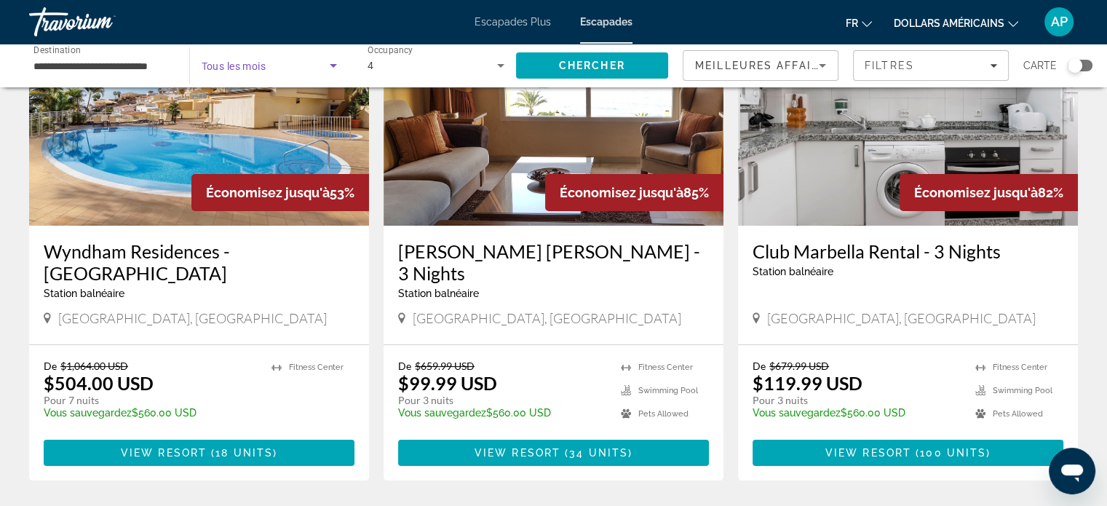
click at [338, 68] on icon "Search widget" at bounding box center [333, 65] width 17 height 17
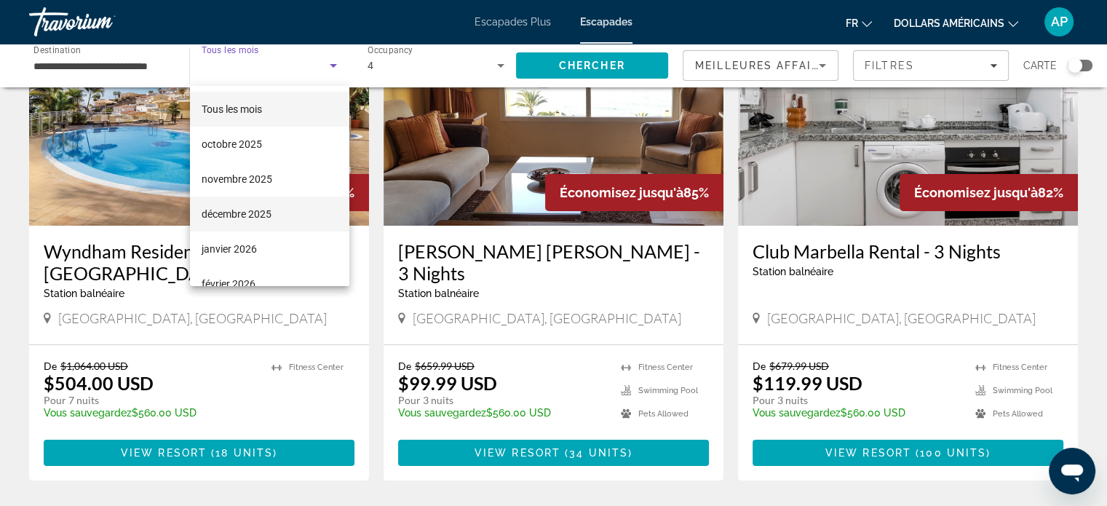
click at [260, 211] on font "décembre 2025" at bounding box center [237, 214] width 70 height 12
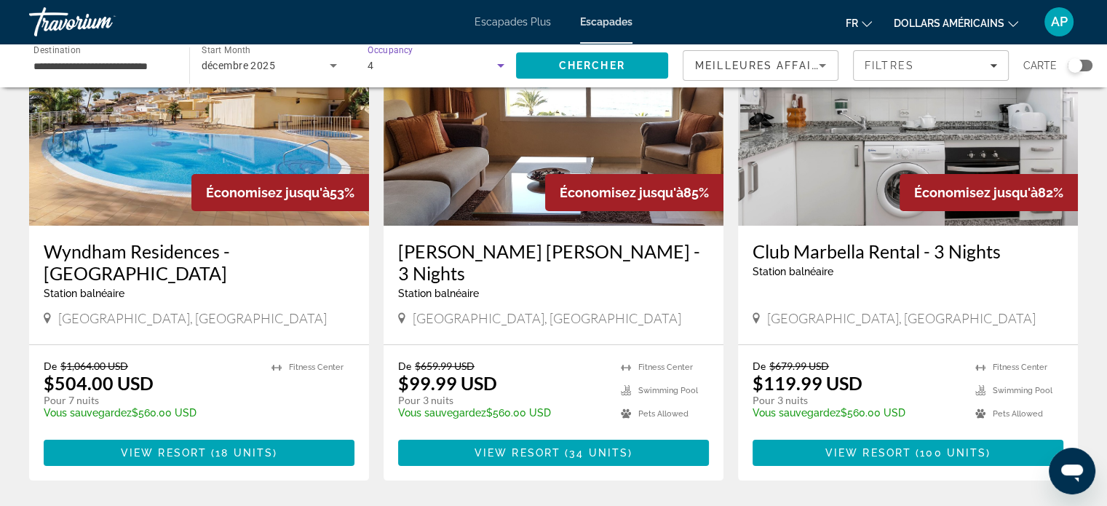
click at [504, 72] on icon "Search widget" at bounding box center [500, 65] width 17 height 17
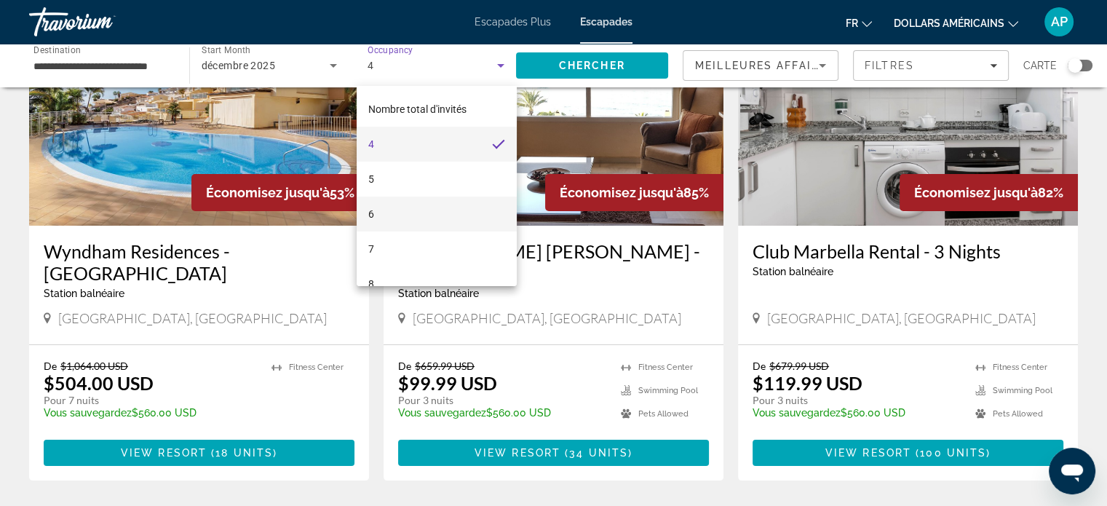
click at [441, 207] on mat-option "6" at bounding box center [437, 213] width 160 height 35
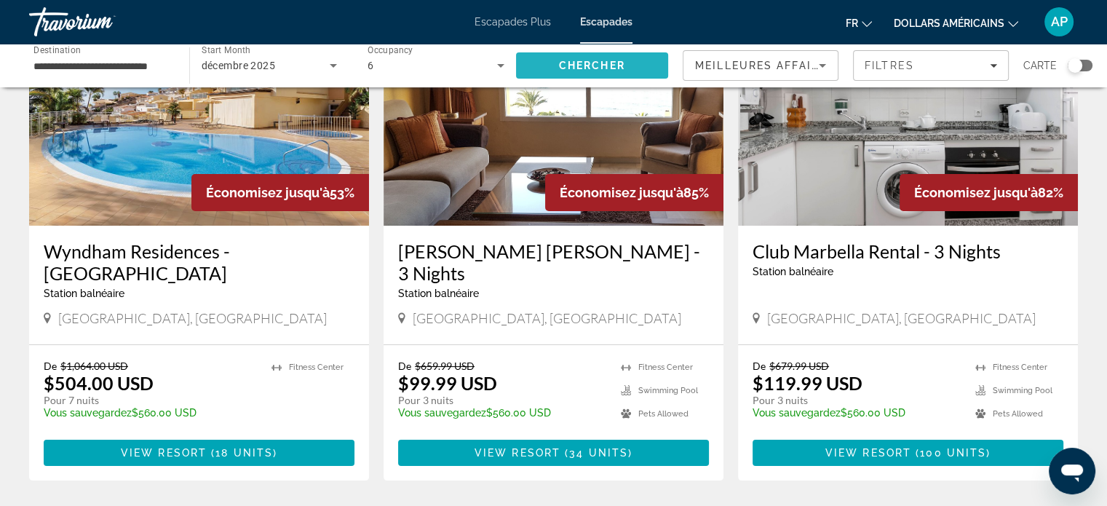
click at [580, 69] on span "Chercher" at bounding box center [592, 66] width 66 height 12
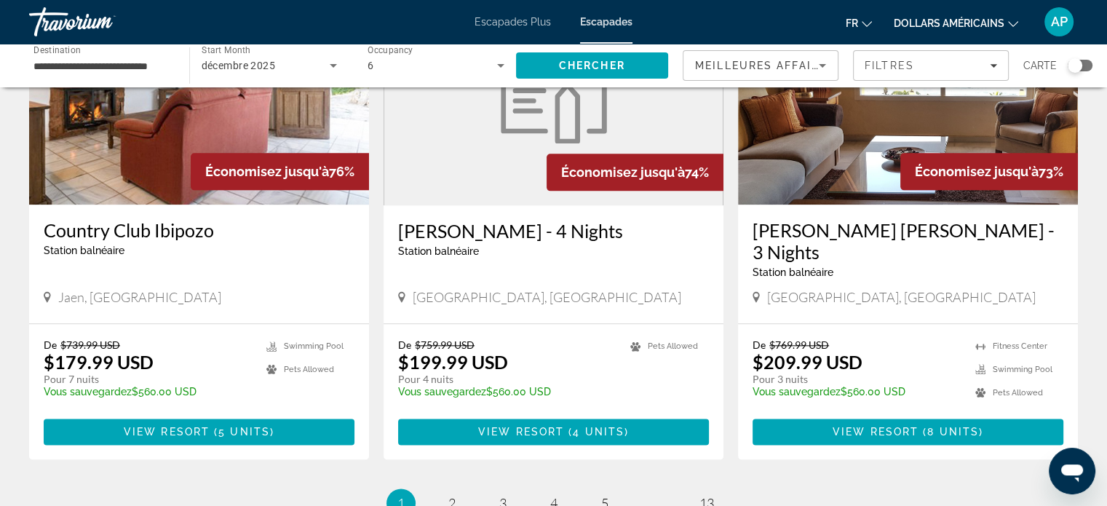
scroll to position [1747, 0]
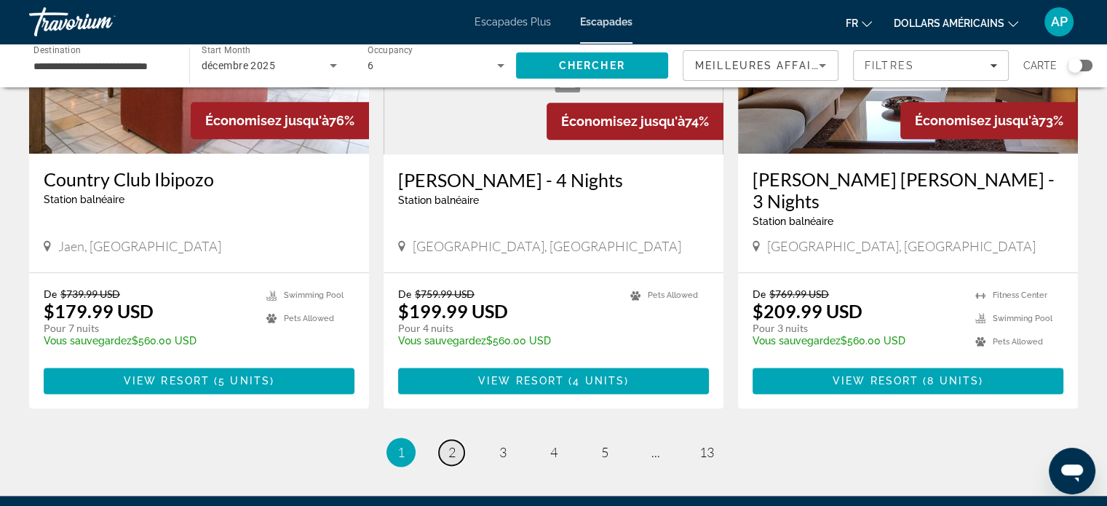
click at [454, 444] on span "2" at bounding box center [451, 452] width 7 height 16
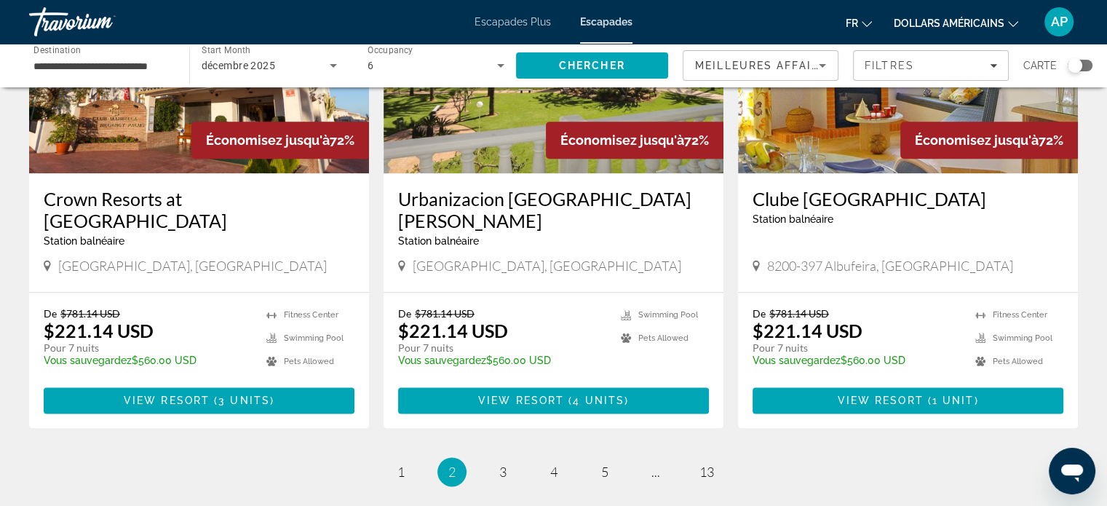
scroll to position [1747, 0]
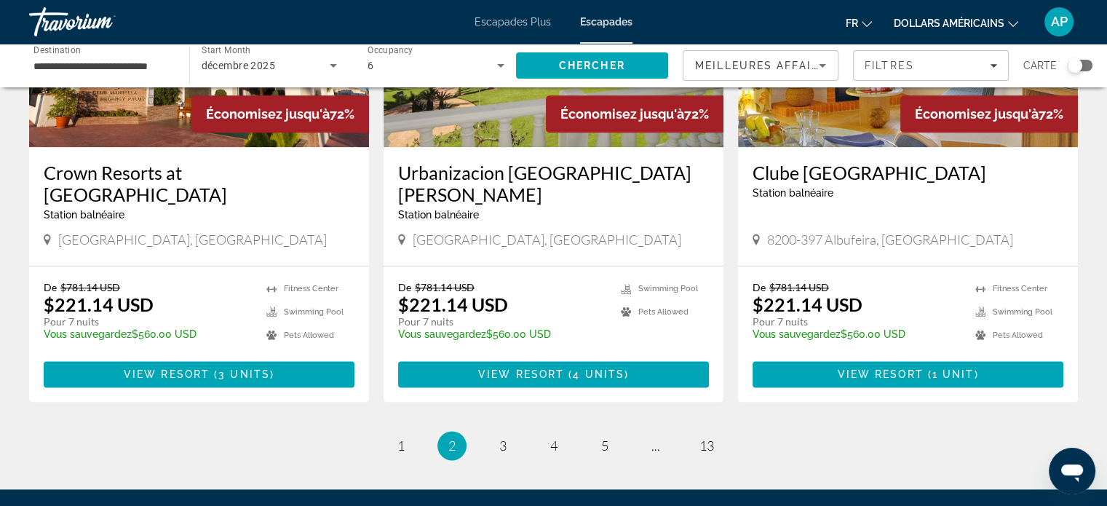
click at [1081, 63] on div "Search widget" at bounding box center [1080, 66] width 25 height 12
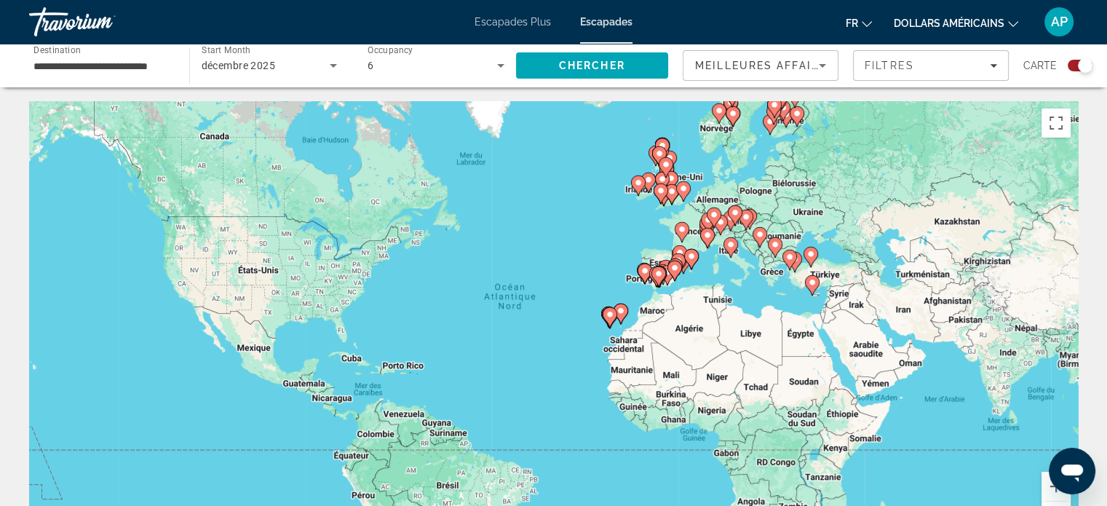
scroll to position [0, 0]
click at [1057, 491] on button "Zoom avant" at bounding box center [1055, 486] width 29 height 29
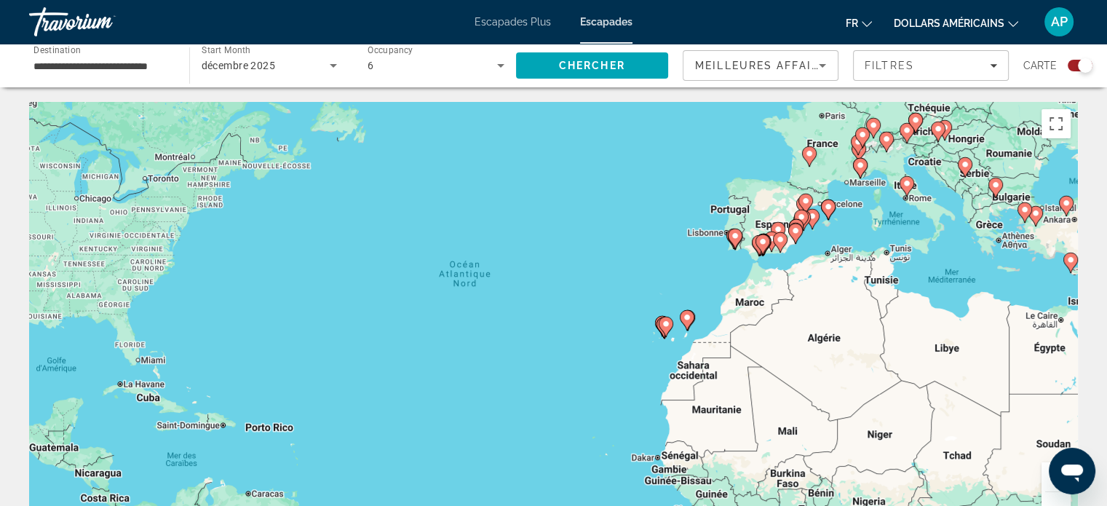
click at [1057, 491] on div "Contenu principal" at bounding box center [1056, 491] width 22 height 1
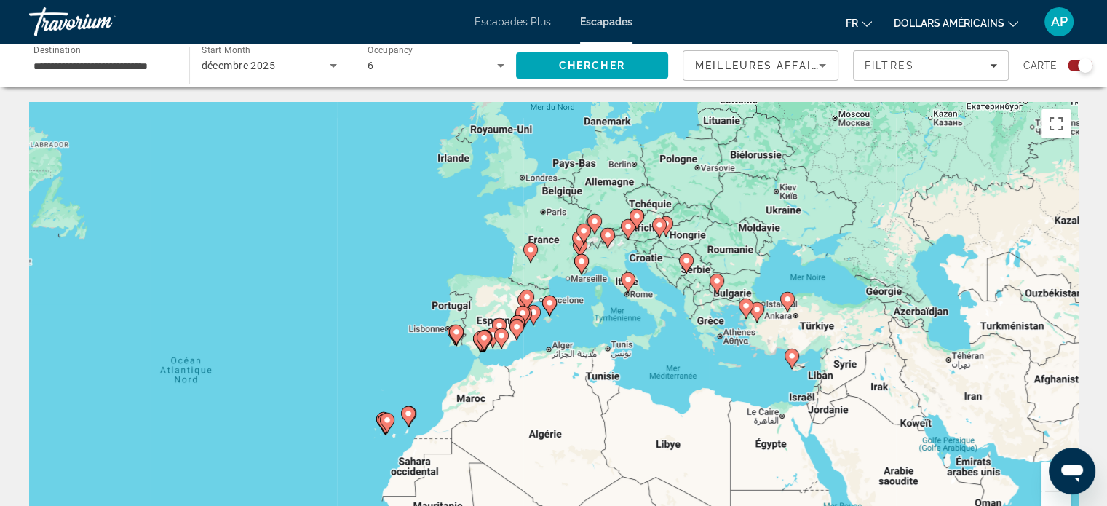
drag, startPoint x: 822, startPoint y: 318, endPoint x: 571, endPoint y: 408, distance: 266.5
click at [571, 408] on div "Pour activer le glissement avec le clavier, appuyez sur Alt+Entrée. Une fois ce…" at bounding box center [553, 320] width 1049 height 437
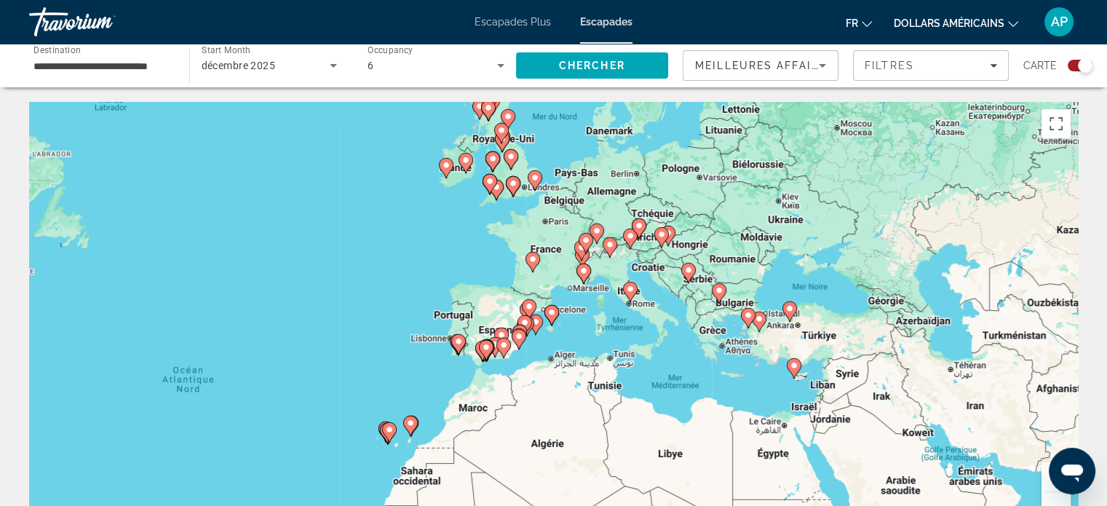
click at [1047, 486] on button "Zoom avant" at bounding box center [1055, 476] width 29 height 29
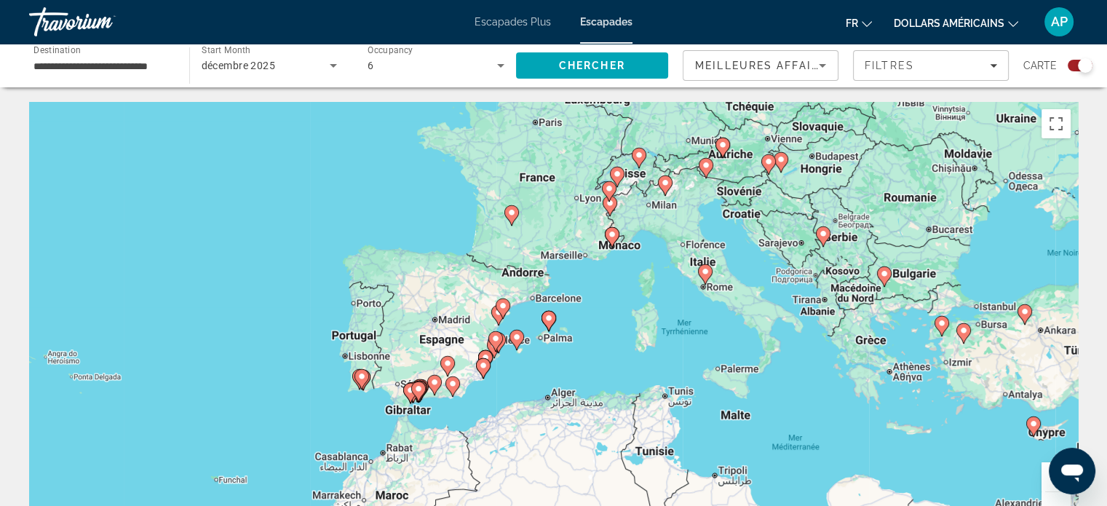
click at [1047, 486] on button "Zoom avant" at bounding box center [1055, 476] width 29 height 29
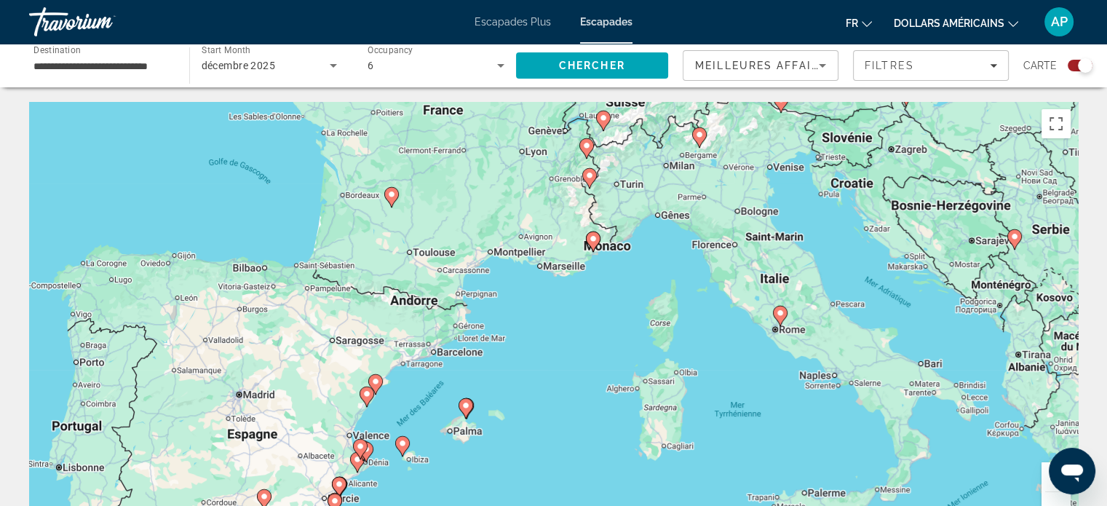
drag, startPoint x: 704, startPoint y: 328, endPoint x: 630, endPoint y: 393, distance: 98.5
click at [634, 394] on div "Pour activer le glissement avec le clavier, appuyez sur Alt+Entrée. Une fois ce…" at bounding box center [553, 320] width 1049 height 437
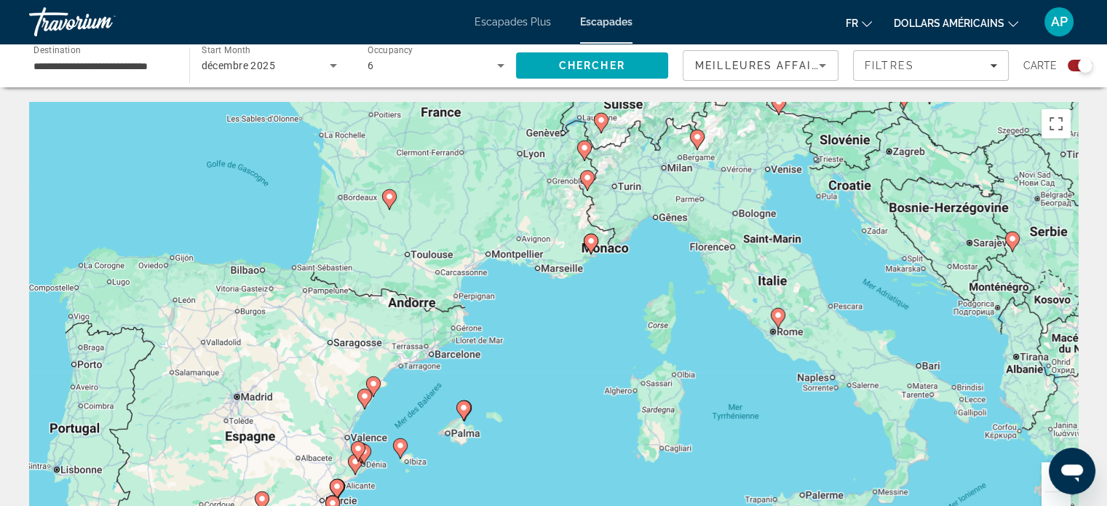
click at [778, 319] on icon "Contenu principal" at bounding box center [777, 318] width 13 height 19
type input "**********"
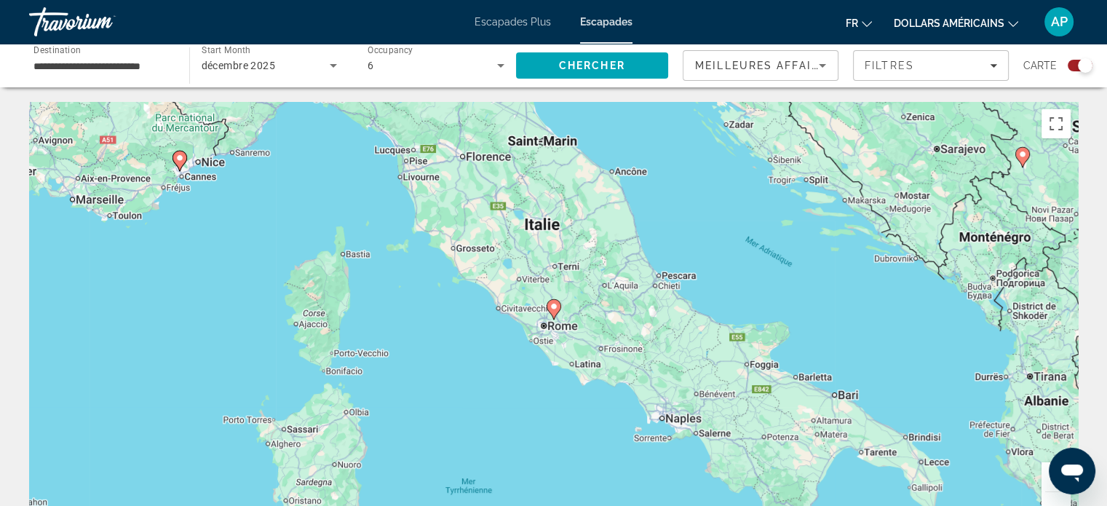
click at [556, 310] on image "Contenu principal" at bounding box center [553, 306] width 9 height 9
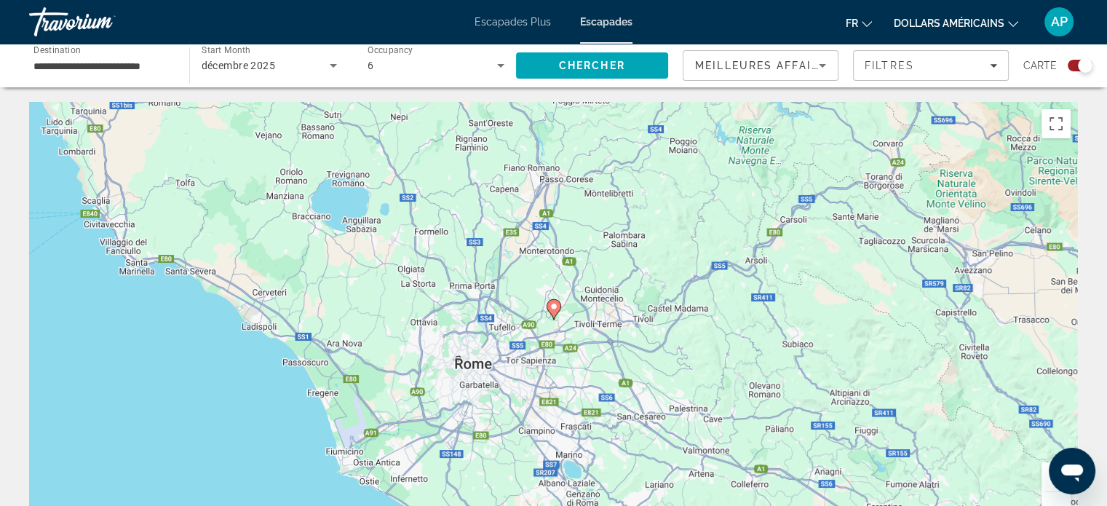
click at [556, 310] on image "Contenu principal" at bounding box center [553, 306] width 9 height 9
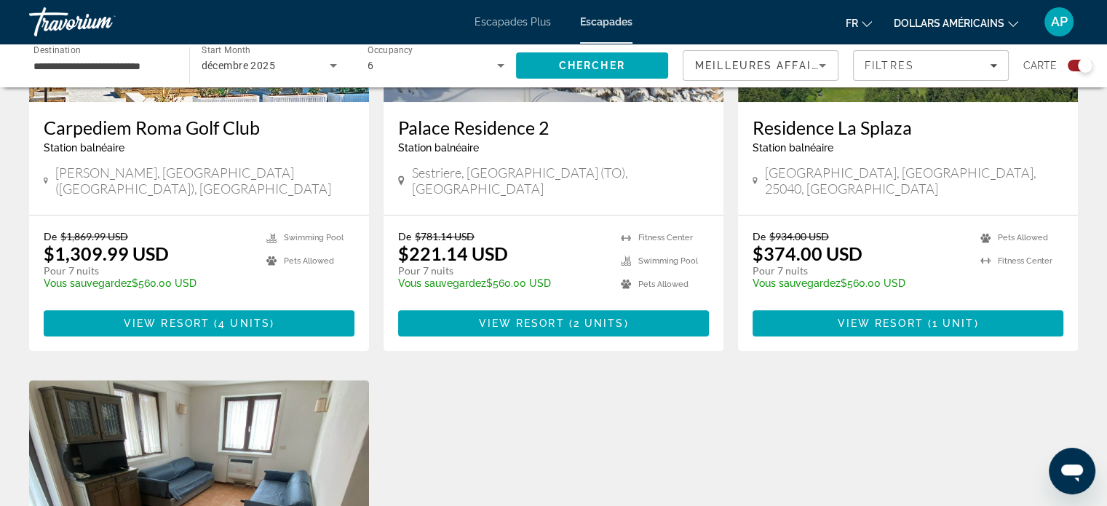
scroll to position [728, 0]
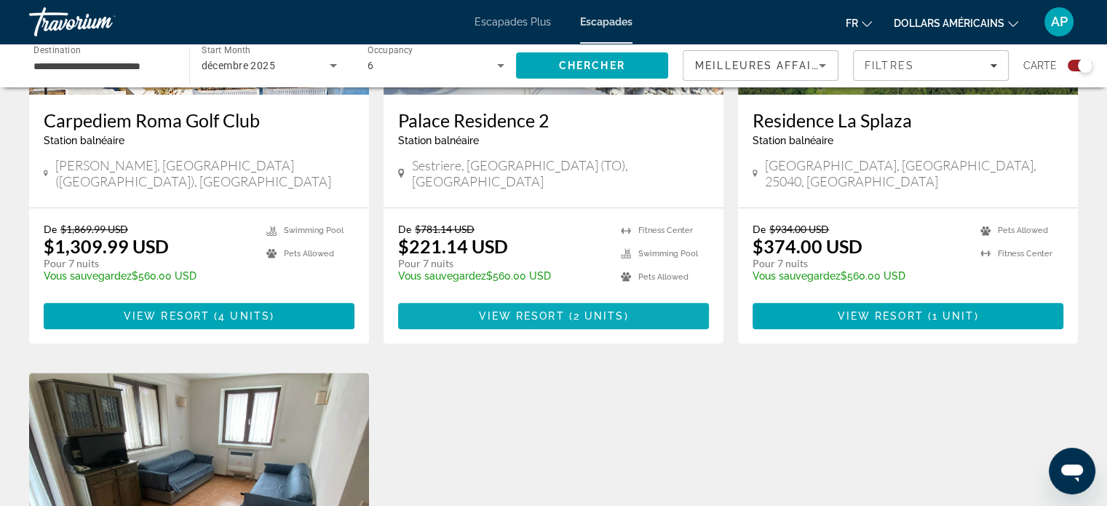
click at [520, 310] on span "View Resort" at bounding box center [521, 316] width 86 height 12
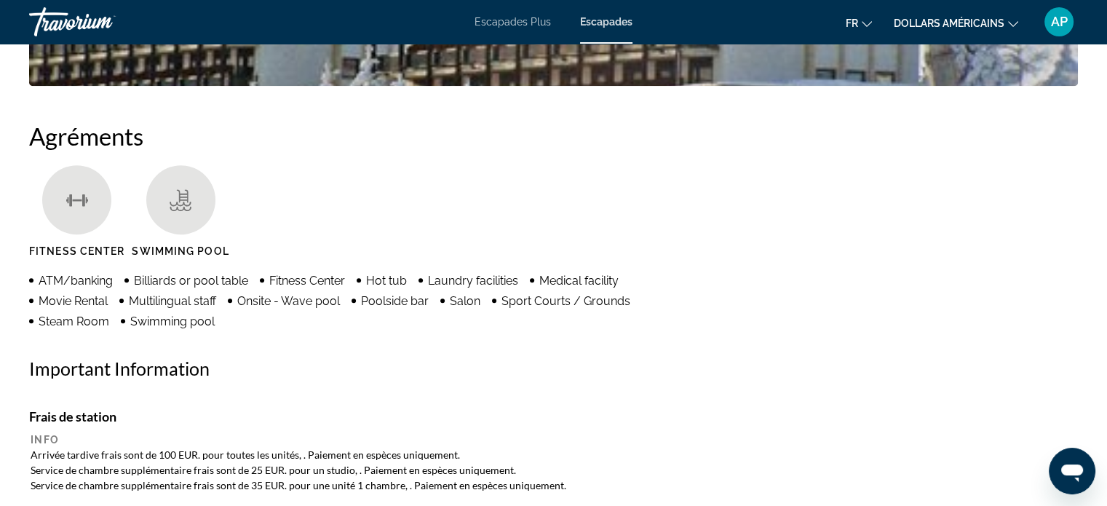
scroll to position [873, 0]
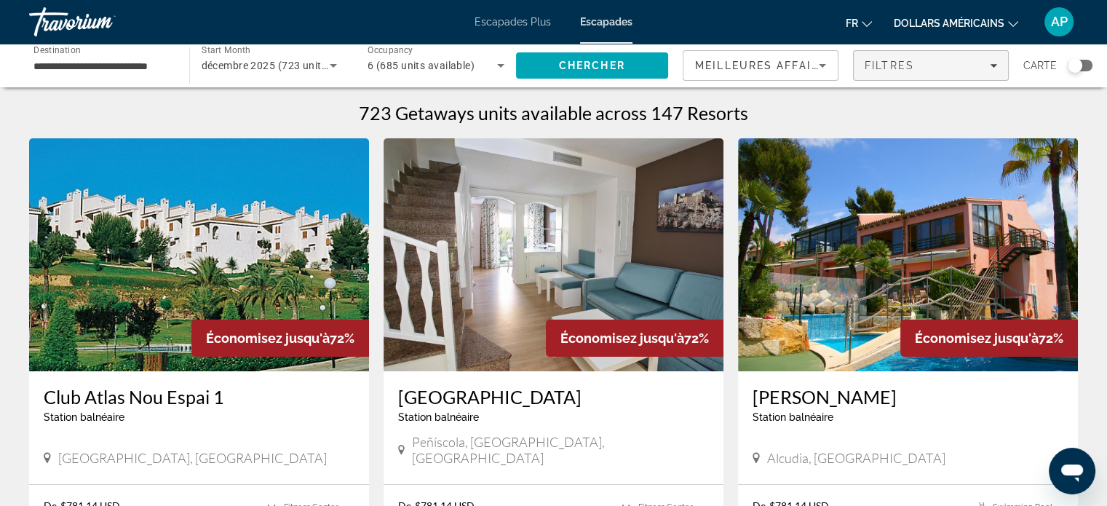
click at [989, 68] on div "Filtres" at bounding box center [931, 66] width 132 height 12
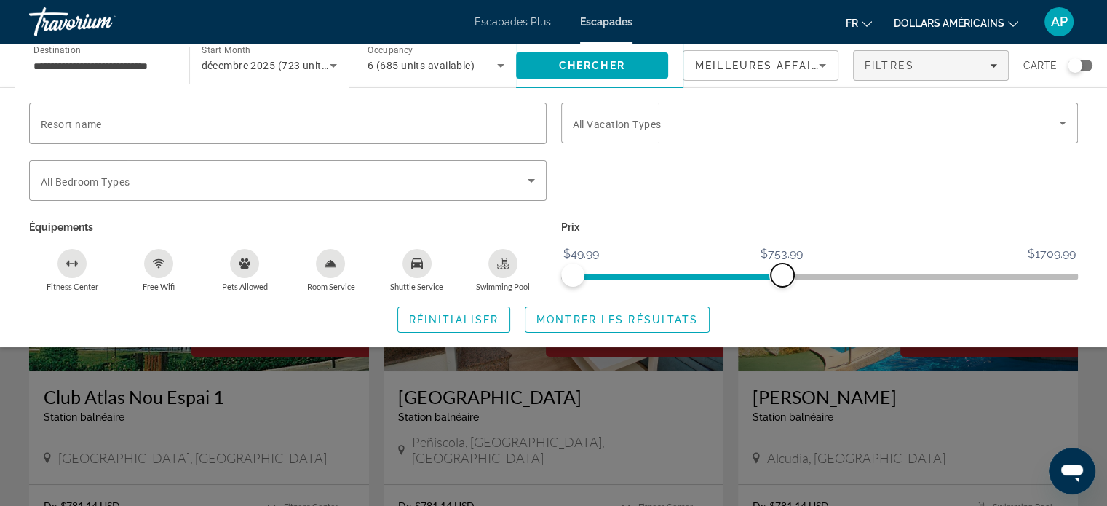
drag, startPoint x: 1065, startPoint y: 271, endPoint x: 769, endPoint y: 274, distance: 295.5
click at [780, 277] on span "ngx-slider-max" at bounding box center [782, 274] width 23 height 23
click at [1060, 116] on icon "Search widget" at bounding box center [1062, 122] width 17 height 17
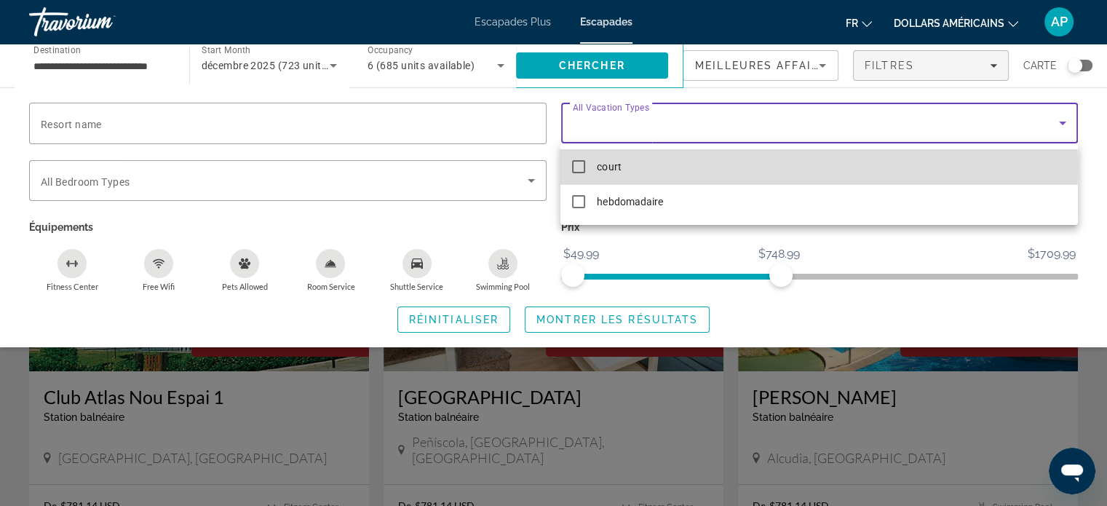
click at [585, 167] on mat-option "court" at bounding box center [818, 166] width 517 height 35
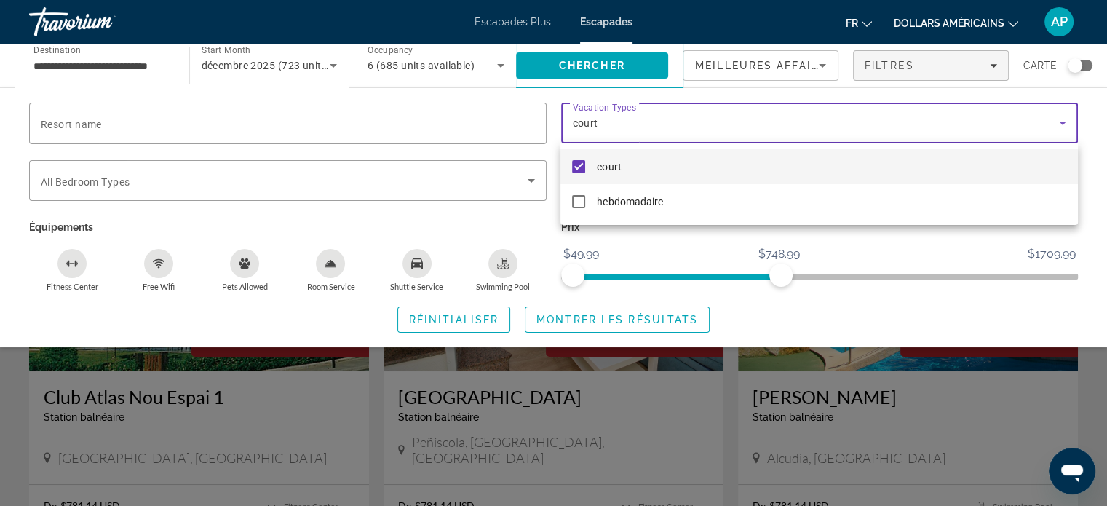
click at [577, 312] on div at bounding box center [553, 253] width 1107 height 506
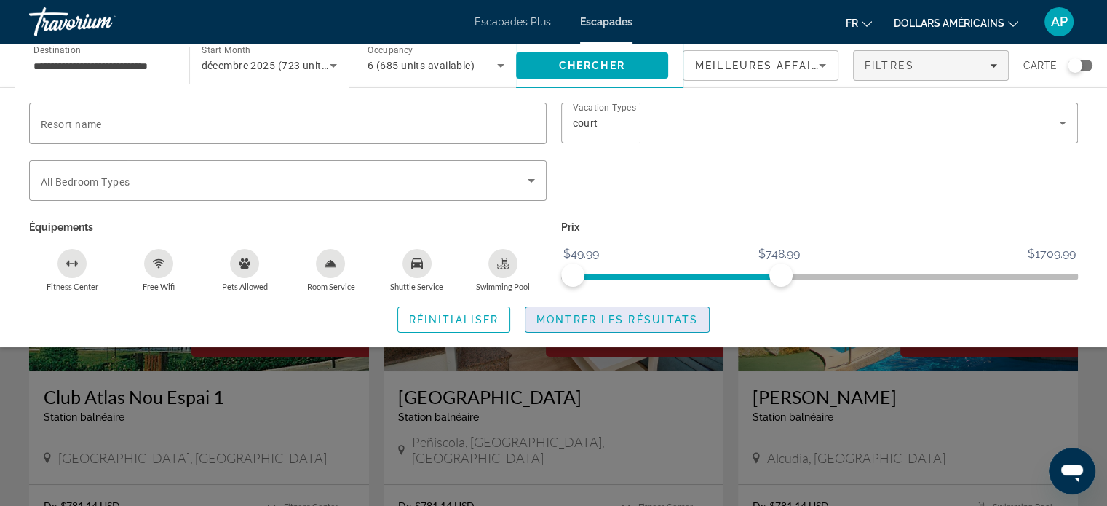
click at [571, 319] on span "Montrer les résultats" at bounding box center [617, 320] width 162 height 12
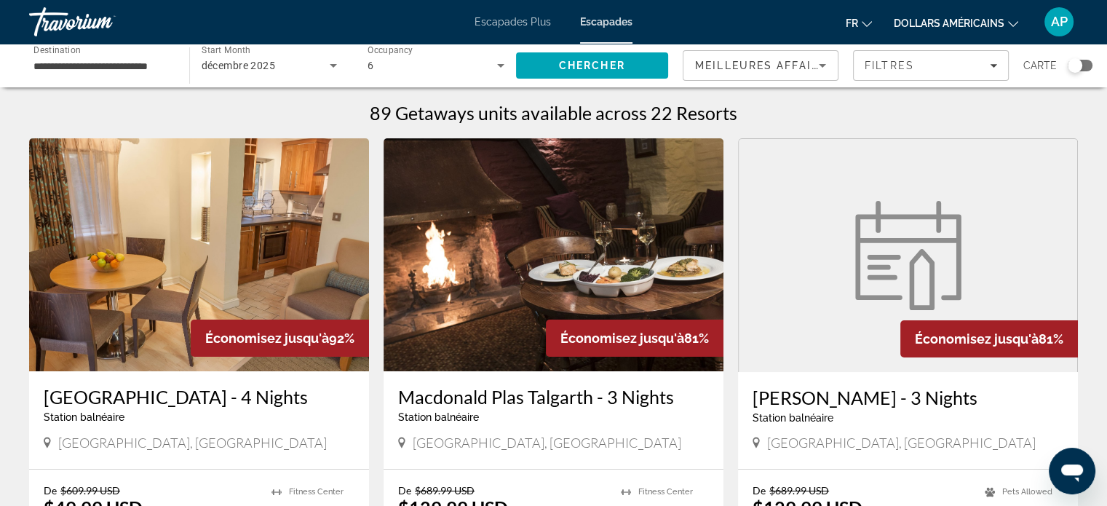
click at [1074, 67] on div "Search widget" at bounding box center [1075, 65] width 15 height 15
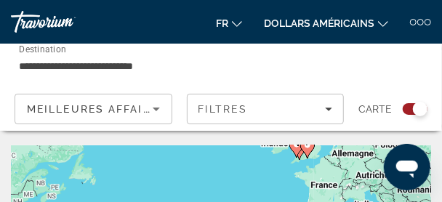
drag, startPoint x: 301, startPoint y: 156, endPoint x: 267, endPoint y: 133, distance: 41.0
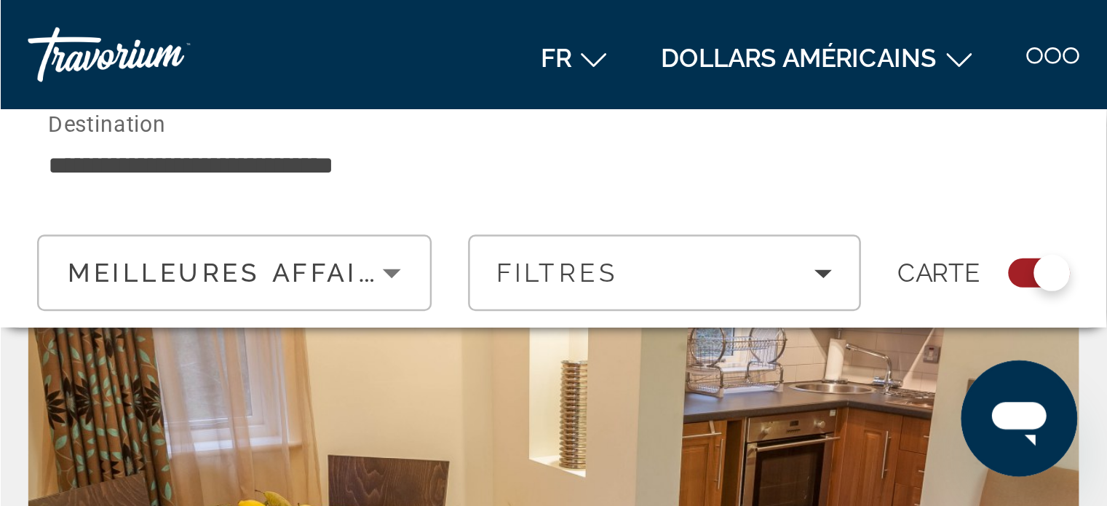
scroll to position [531, 0]
